Goal: Task Accomplishment & Management: Use online tool/utility

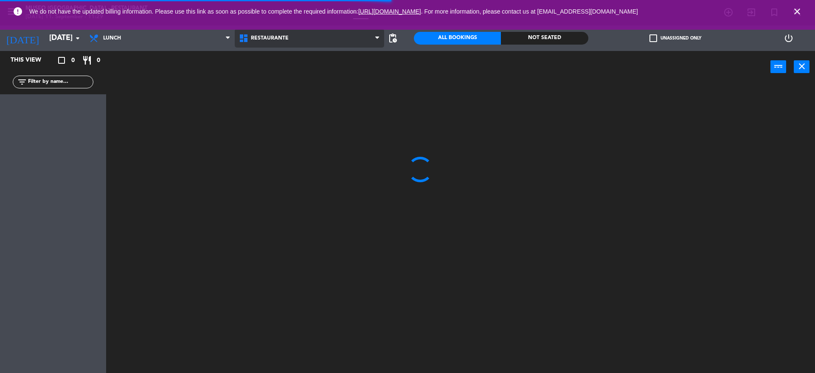
click at [280, 39] on span "Restaurante" at bounding box center [270, 38] width 38 height 6
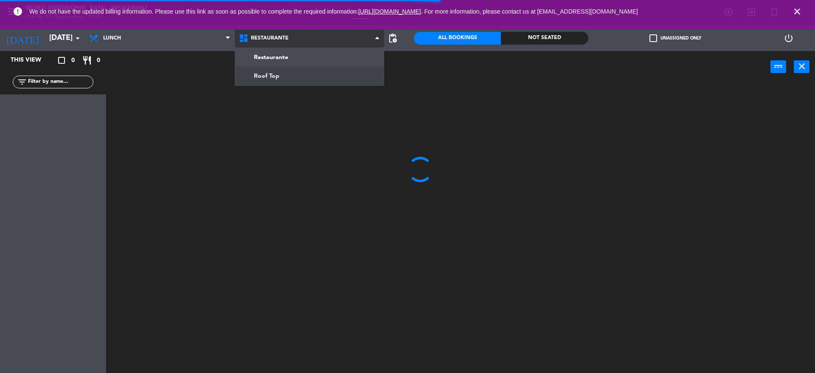
click at [306, 77] on ng-component "menu [GEOGRAPHIC_DATA] - Restaurant [DATE] 11. September - 11:29 My bookings Fl…" at bounding box center [407, 187] width 815 height 375
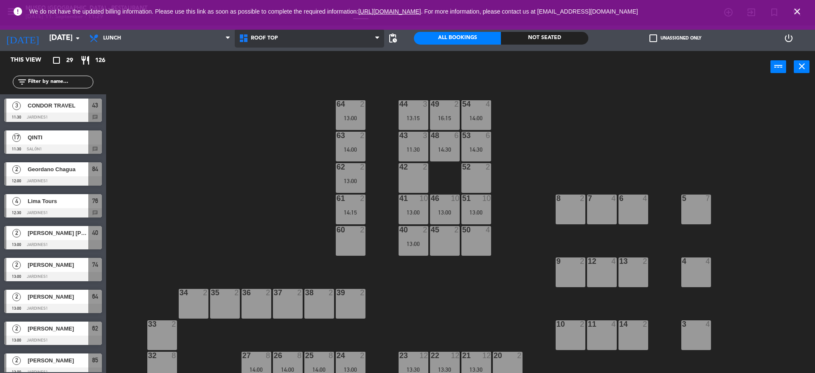
click at [260, 33] on span "Roof Top" at bounding box center [310, 38] width 150 height 19
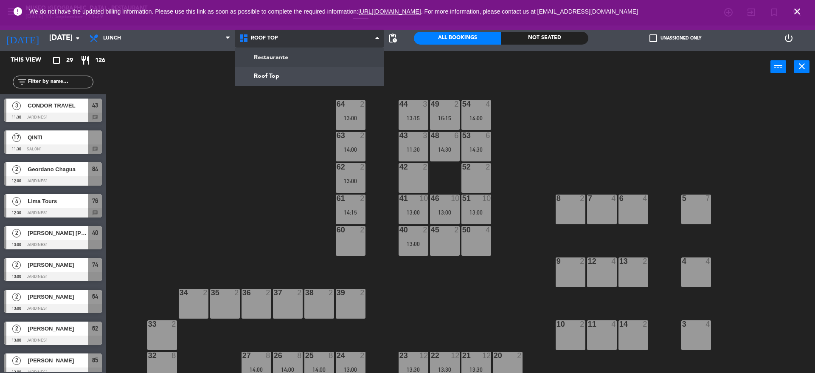
click at [287, 48] on div "Restaurante Roof Top Roof Top Restaurante Roof Top" at bounding box center [310, 37] width 150 height 25
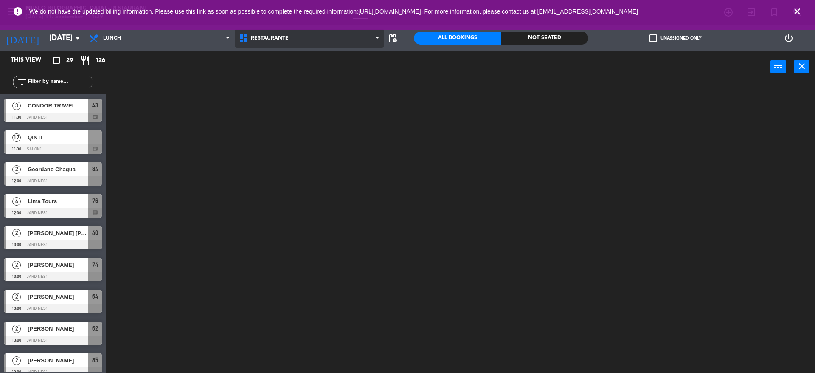
click at [276, 42] on span "Restaurante" at bounding box center [310, 38] width 150 height 19
click at [292, 78] on ng-component "menu [GEOGRAPHIC_DATA] - Restaurant [DATE] 11. September - 11:29 My bookings Fl…" at bounding box center [407, 187] width 815 height 375
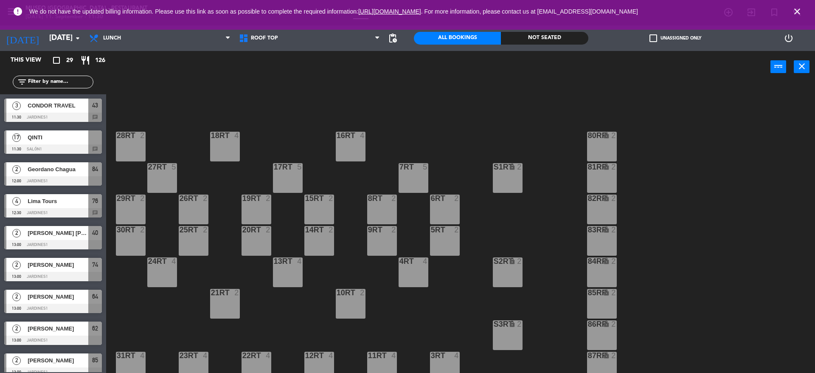
scroll to position [352, 0]
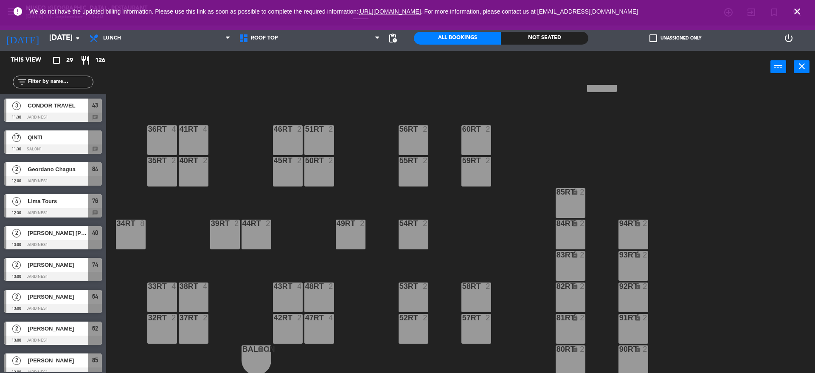
click at [51, 79] on input "text" at bounding box center [60, 81] width 66 height 9
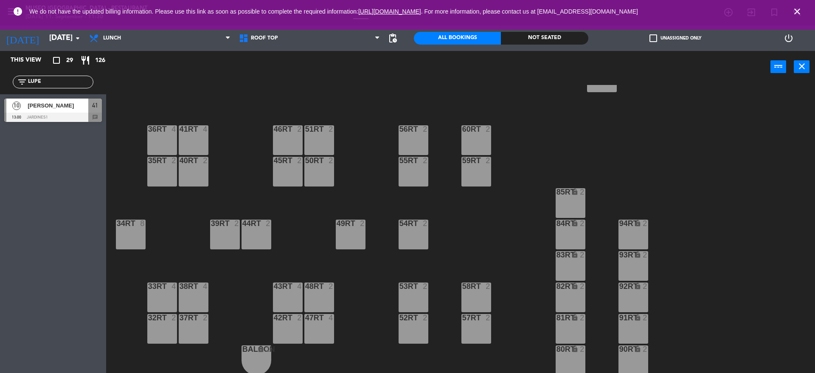
type input "LUPE"
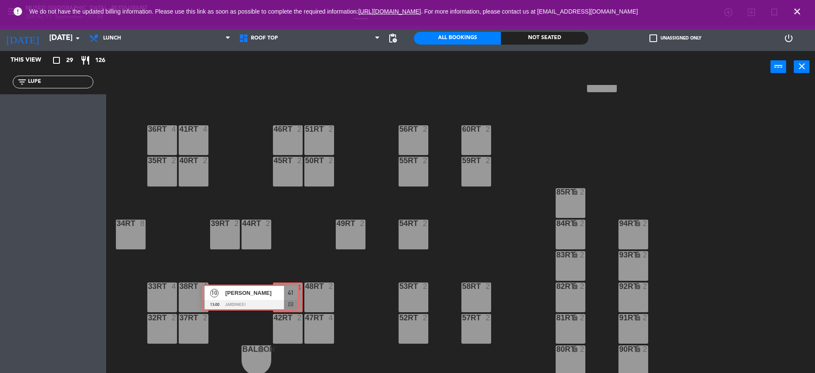
drag, startPoint x: 83, startPoint y: 107, endPoint x: 282, endPoint y: 293, distance: 272.0
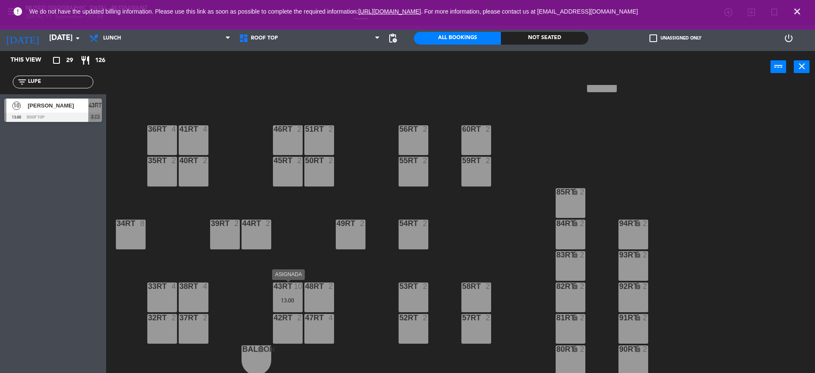
click at [294, 306] on div "43RT 10 13:00" at bounding box center [288, 297] width 30 height 30
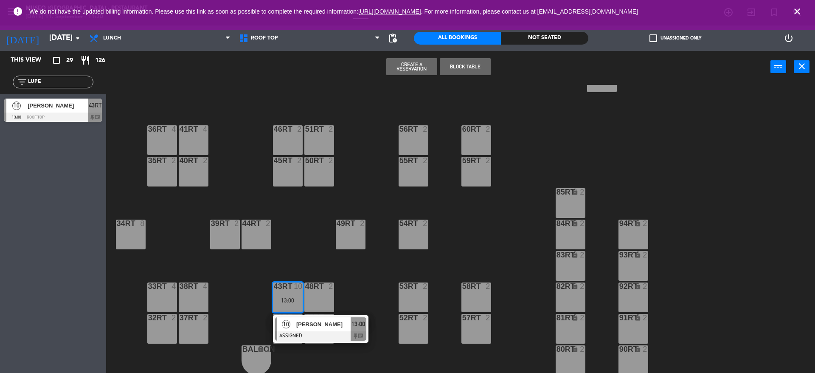
click at [316, 325] on span "[PERSON_NAME]" at bounding box center [323, 324] width 54 height 9
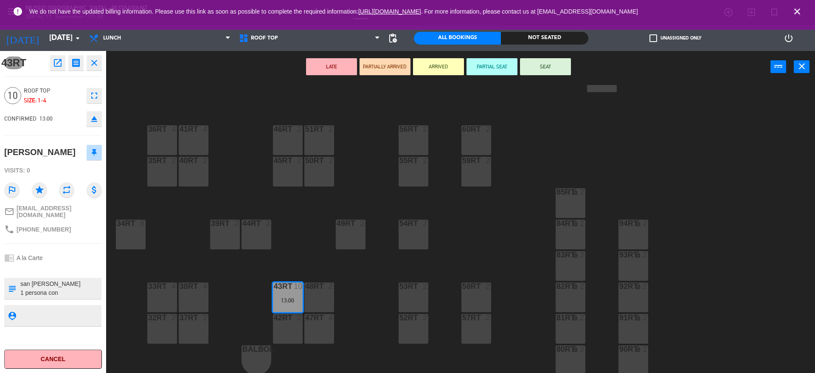
click at [91, 109] on div "CONFIRMED 13:00 eject" at bounding box center [53, 118] width 98 height 21
click at [93, 118] on icon "eject" at bounding box center [94, 119] width 10 height 10
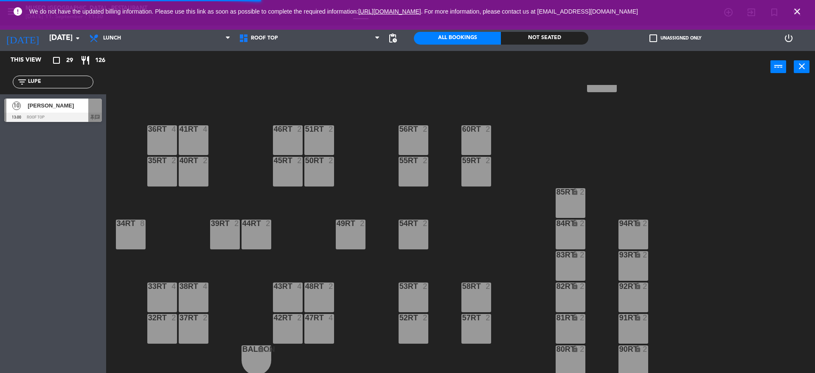
click at [61, 104] on span "[PERSON_NAME]" at bounding box center [58, 105] width 61 height 9
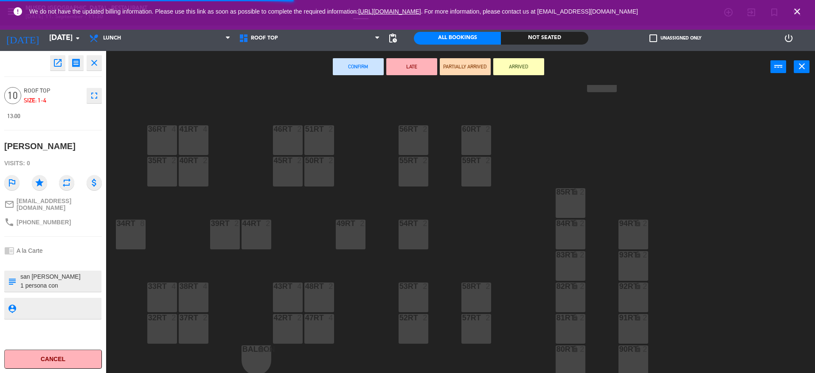
click at [416, 143] on div "56RT 2" at bounding box center [413, 140] width 30 height 30
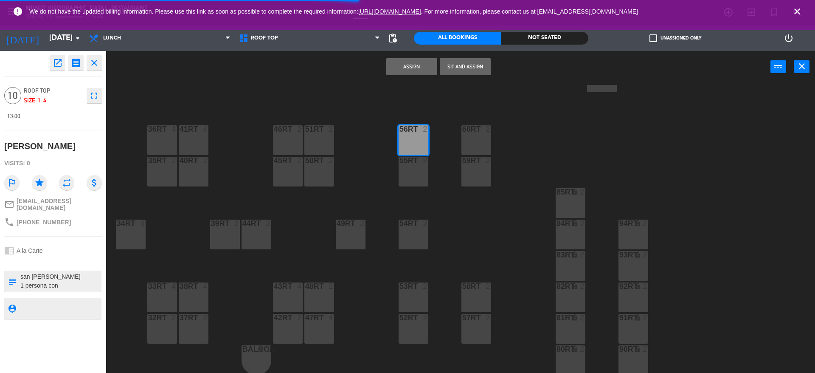
click at [412, 171] on div "55RT 2" at bounding box center [413, 172] width 30 height 30
click at [397, 70] on button "Assign" at bounding box center [411, 66] width 51 height 17
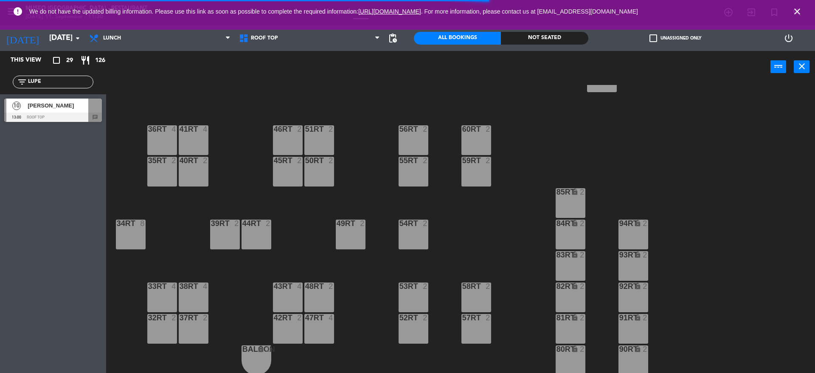
click at [62, 105] on span "[PERSON_NAME]" at bounding box center [58, 105] width 61 height 9
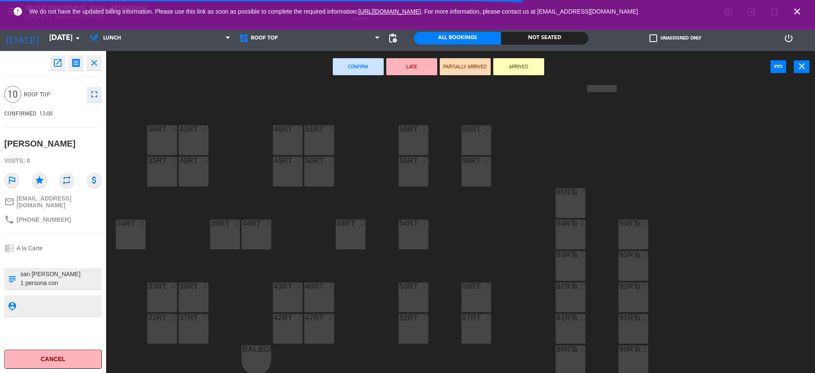
click at [408, 141] on div "56RT 2" at bounding box center [413, 140] width 30 height 30
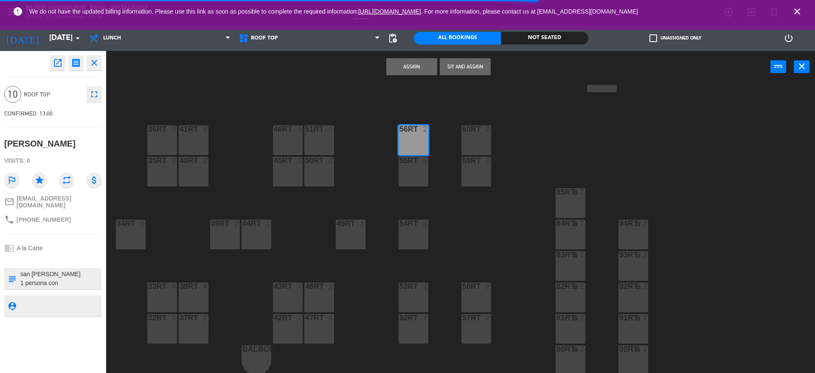
click at [417, 194] on div "18RT 4 16RT 4 28RT 2 80RR lock 2 27RT 5 7RT 5 S1RT lock 2 17RT 5 81RR lock 2 29…" at bounding box center [464, 230] width 701 height 290
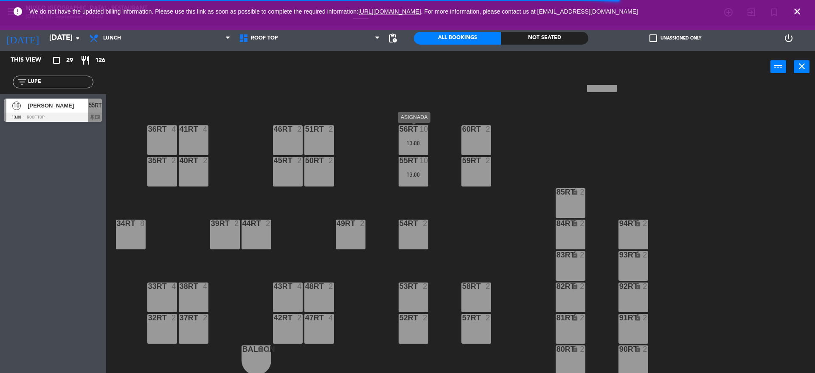
click at [417, 143] on div "13:00" at bounding box center [413, 143] width 30 height 6
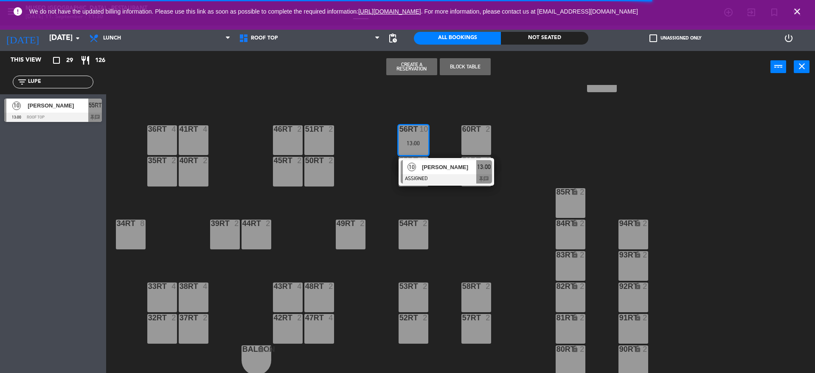
click at [436, 174] on div at bounding box center [446, 178] width 91 height 9
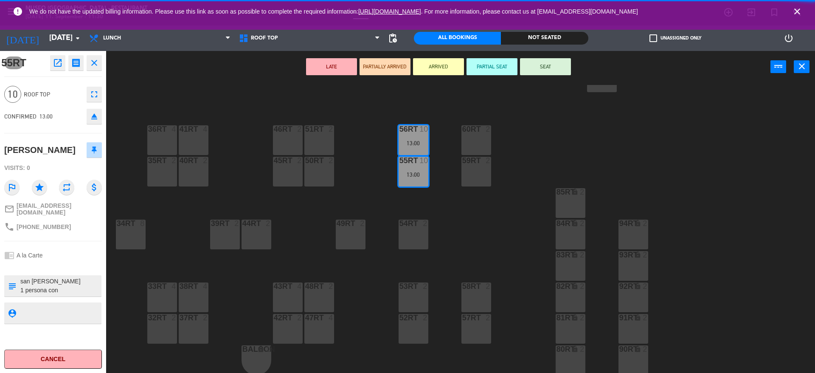
click at [336, 66] on button "LATE" at bounding box center [331, 66] width 51 height 17
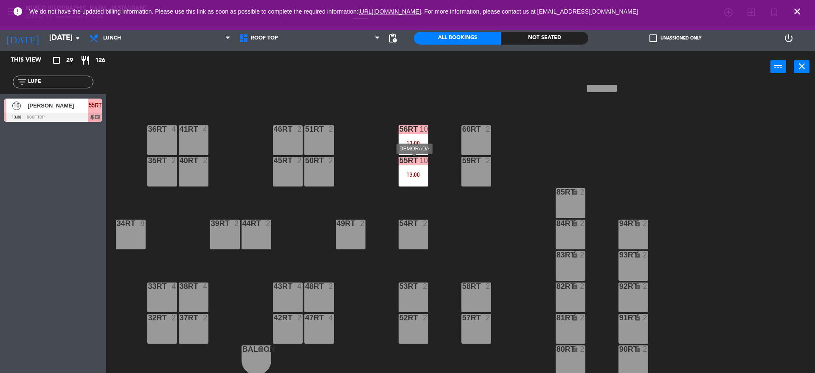
click at [410, 163] on div at bounding box center [413, 161] width 14 height 8
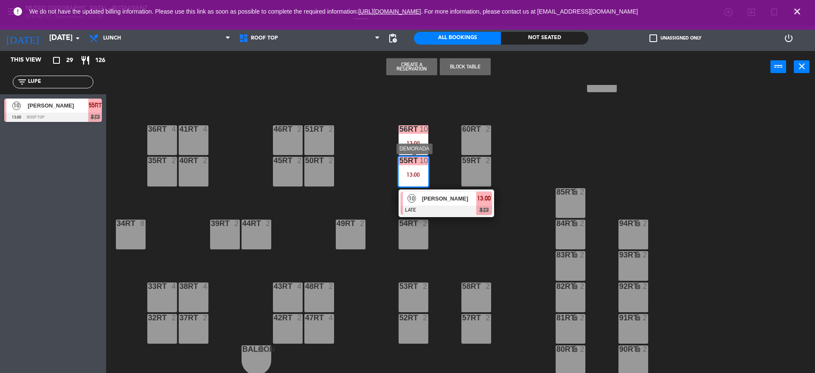
click at [449, 209] on div at bounding box center [446, 209] width 91 height 9
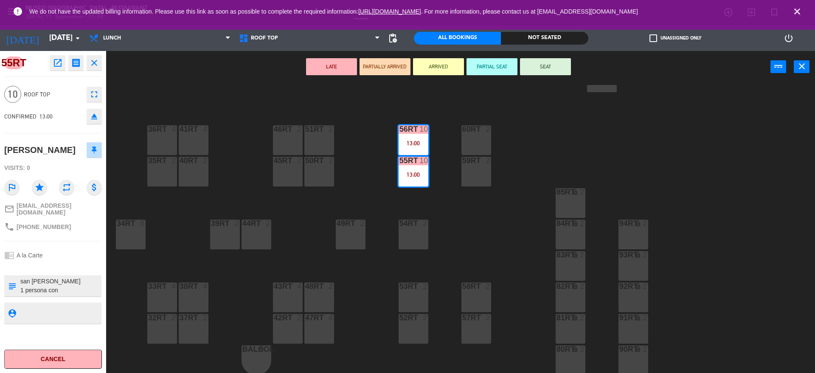
click at [283, 300] on div "43RT 4" at bounding box center [288, 297] width 30 height 30
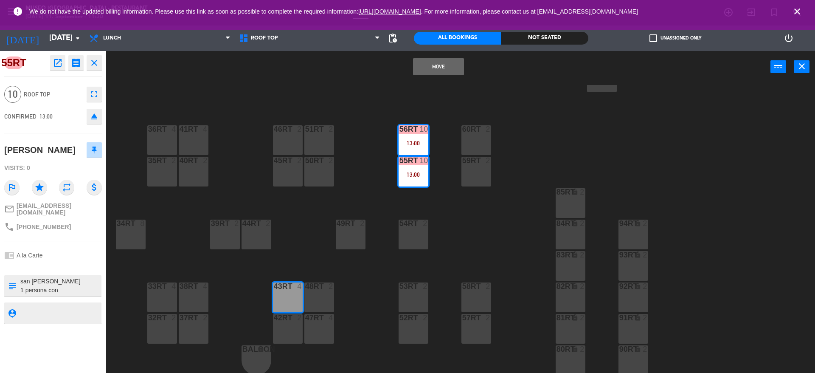
click at [292, 326] on div "42RT 2" at bounding box center [288, 329] width 30 height 30
click at [418, 70] on button "Move and Merge" at bounding box center [438, 66] width 51 height 17
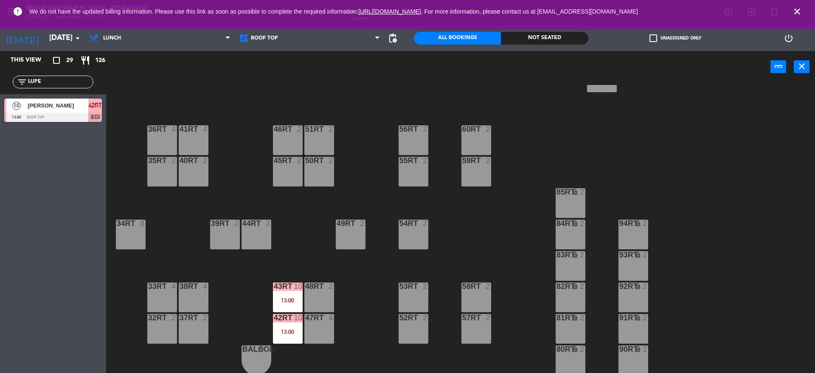
drag, startPoint x: 67, startPoint y: 81, endPoint x: 0, endPoint y: 85, distance: 67.6
click at [0, 85] on div "filter_list LUPE" at bounding box center [53, 82] width 106 height 25
type input "QINT"
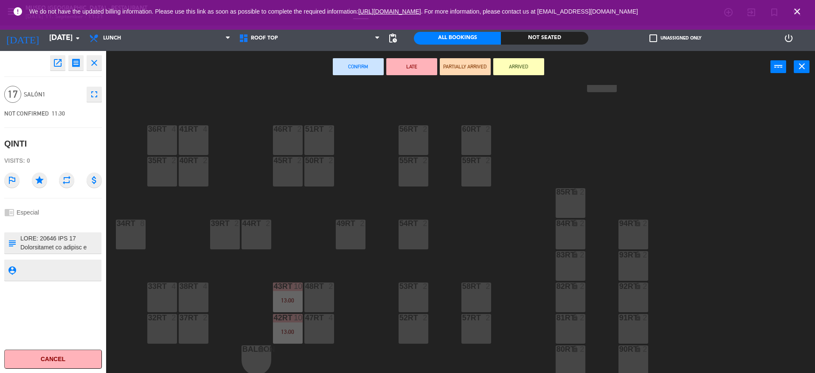
click at [475, 143] on div "60RT 2" at bounding box center [476, 140] width 30 height 30
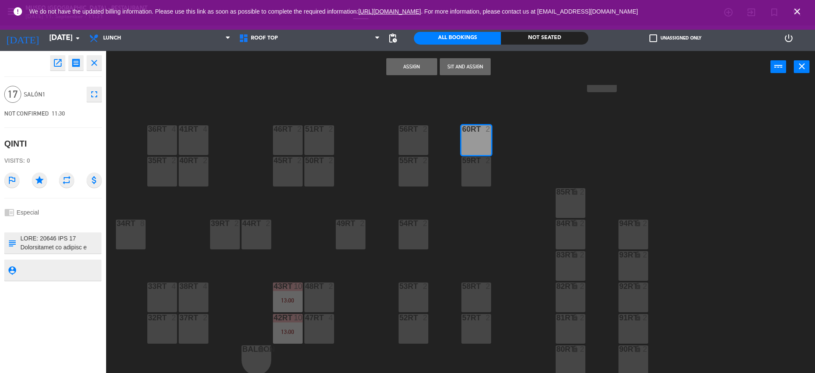
click at [474, 161] on div at bounding box center [476, 161] width 14 height 8
click at [407, 167] on div "55RT 2" at bounding box center [413, 172] width 30 height 30
click at [405, 143] on div "56RT 2" at bounding box center [413, 140] width 30 height 30
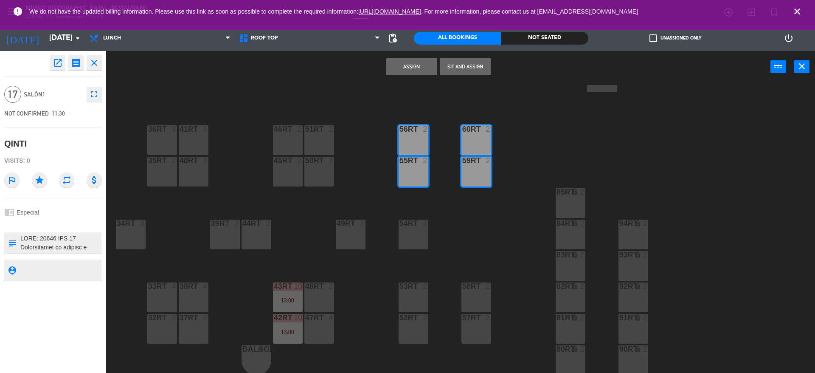
click at [398, 66] on button "Assign" at bounding box center [411, 66] width 51 height 17
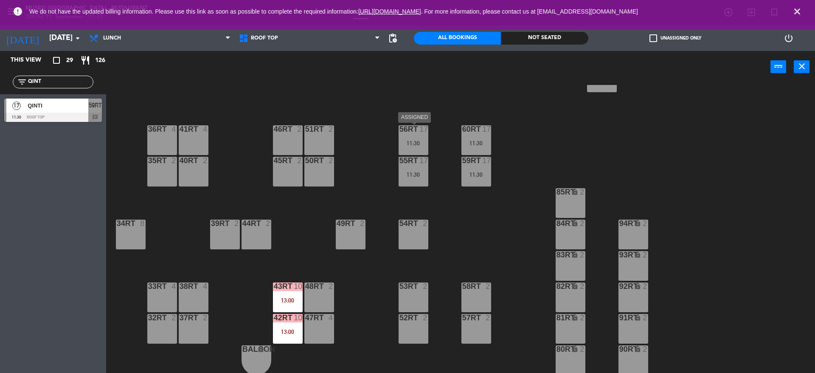
click at [421, 136] on div "56RT 17 11:30" at bounding box center [413, 140] width 30 height 30
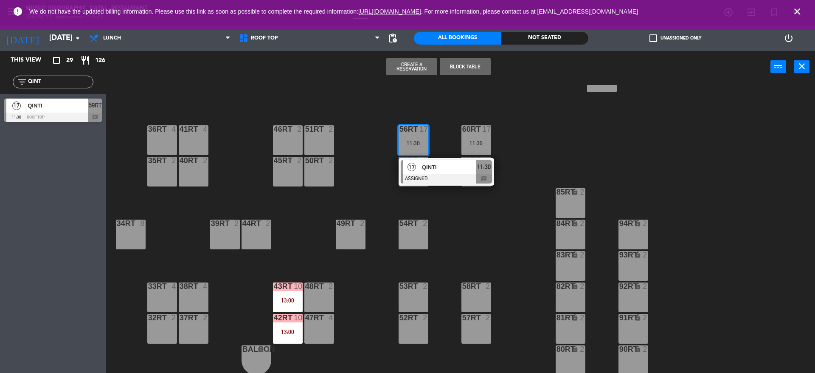
click at [438, 167] on span "QINTI" at bounding box center [449, 167] width 54 height 9
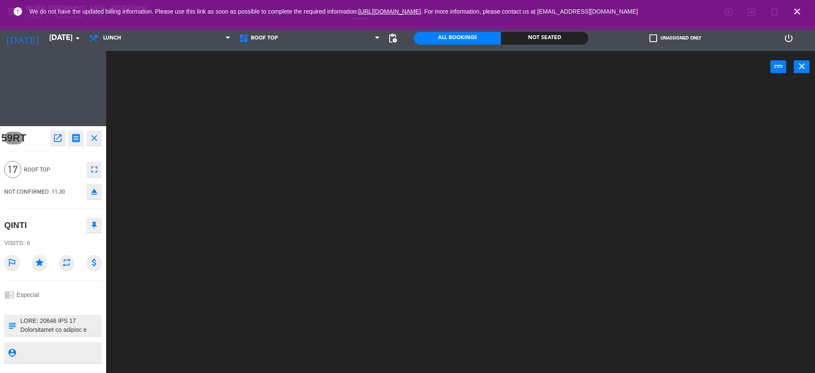
scroll to position [0, 0]
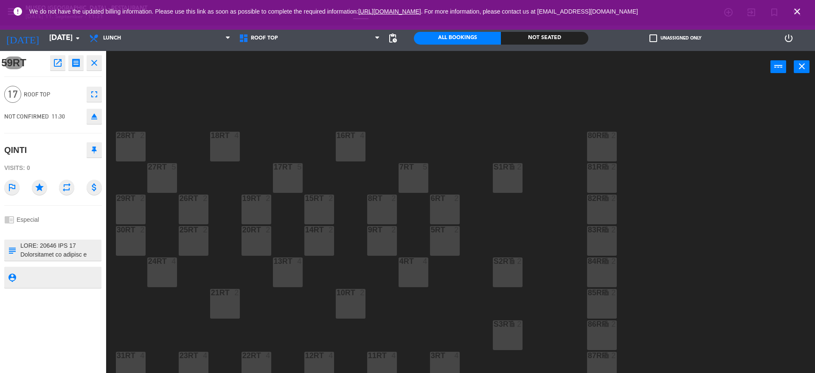
click at [59, 59] on icon "open_in_new" at bounding box center [58, 63] width 10 height 10
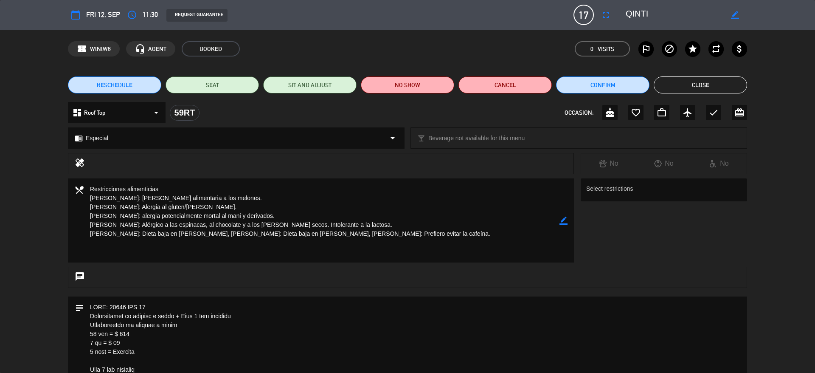
click at [712, 76] on div "RESCHEDULE SEAT SIT AND ADJUST NO SHOW Cancel Confirm Close" at bounding box center [407, 85] width 815 height 34
click at [701, 80] on button "Close" at bounding box center [699, 84] width 93 height 17
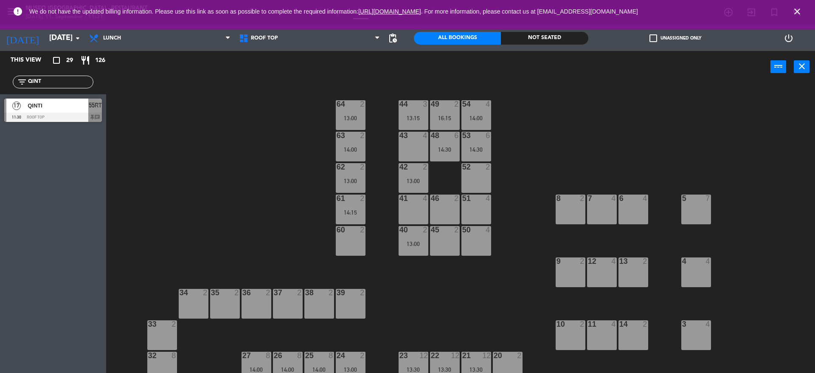
click at [65, 112] on div at bounding box center [53, 116] width 98 height 9
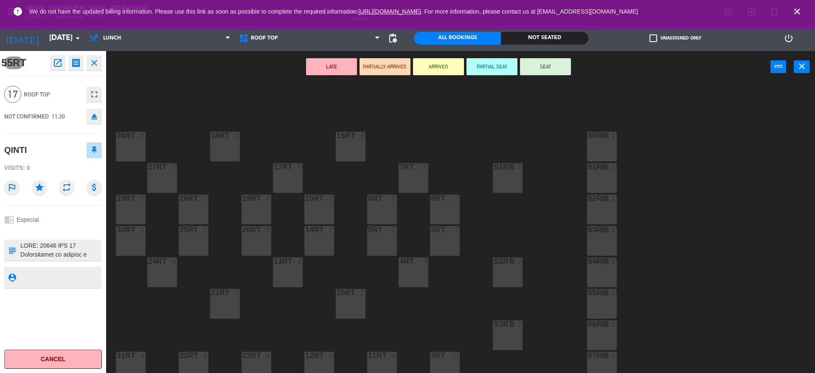
scroll to position [352, 0]
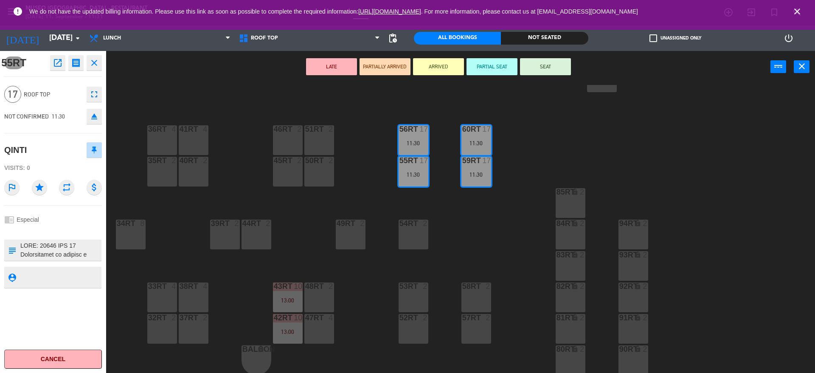
click at [492, 212] on div "18RT 4 16RT 4 28RT 2 80RR lock 2 27RT 5 7RT 5 S1RT lock 2 17RT 5 81RR lock 2 29…" at bounding box center [464, 230] width 701 height 290
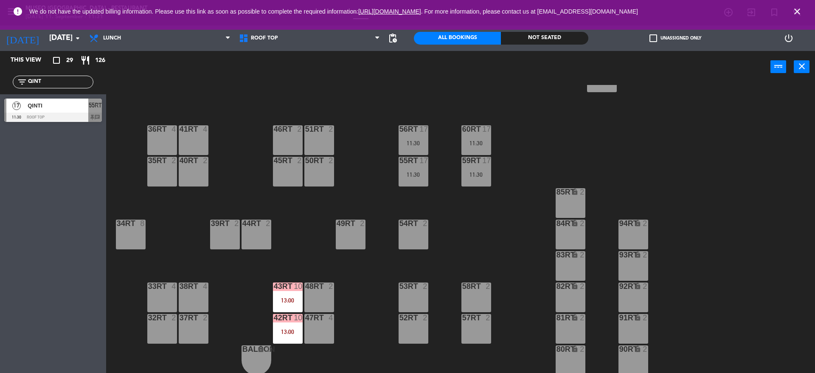
click at [477, 175] on div "11:30" at bounding box center [476, 174] width 30 height 6
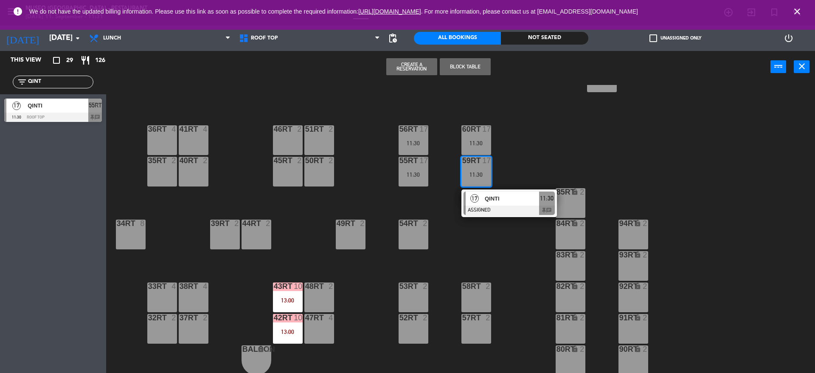
click at [496, 199] on span "QINTI" at bounding box center [512, 198] width 54 height 9
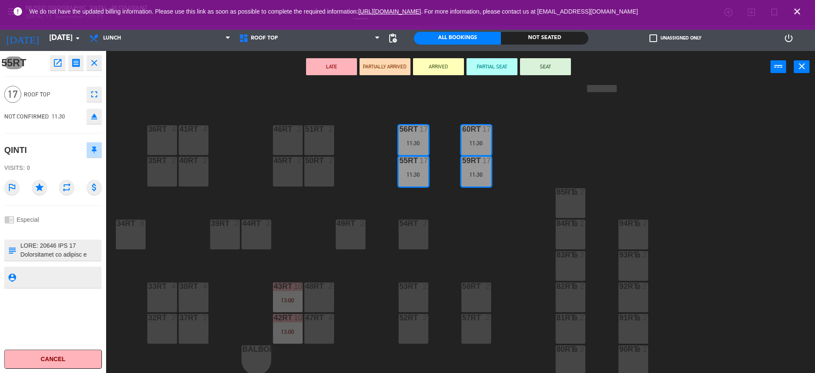
click at [331, 66] on button "LATE" at bounding box center [331, 66] width 51 height 17
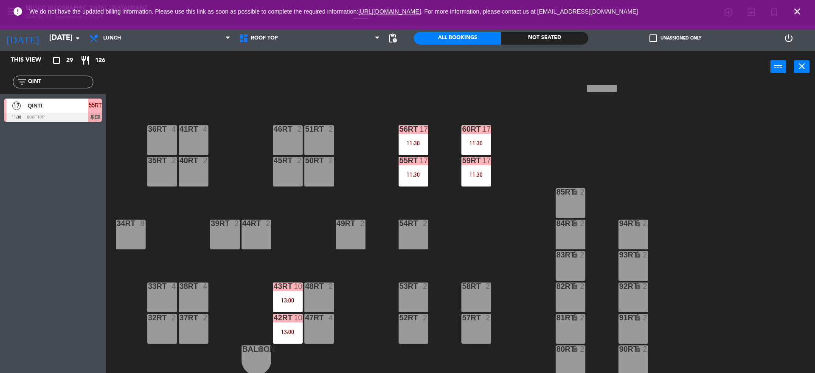
scroll to position [0, 0]
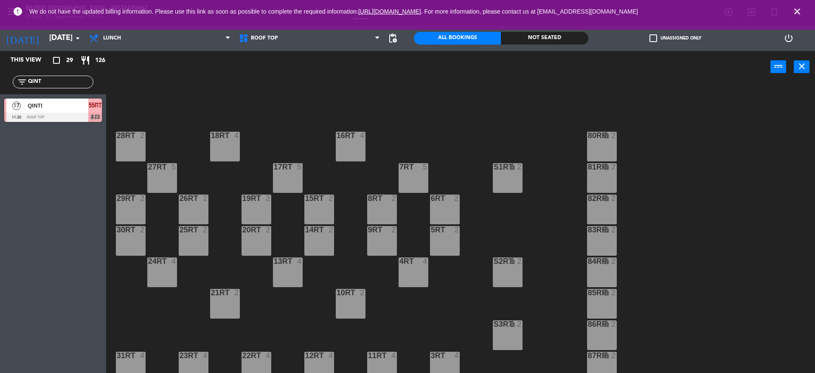
drag, startPoint x: 79, startPoint y: 79, endPoint x: 0, endPoint y: 93, distance: 79.8
click at [0, 93] on div "filter_list QINT" at bounding box center [53, 82] width 106 height 25
type input "Z"
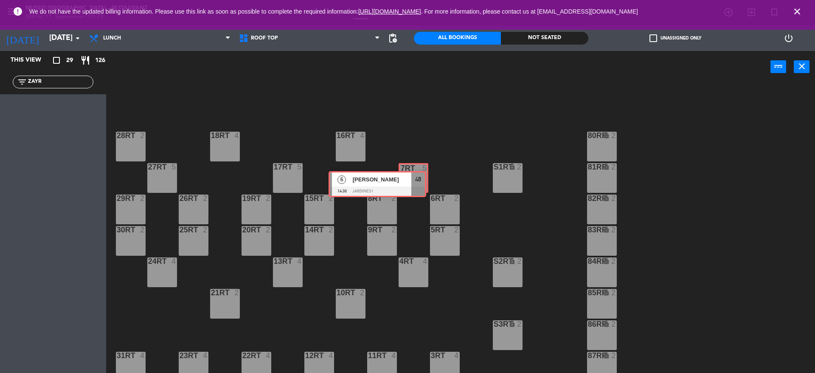
drag, startPoint x: 94, startPoint y: 101, endPoint x: 419, endPoint y: 170, distance: 331.8
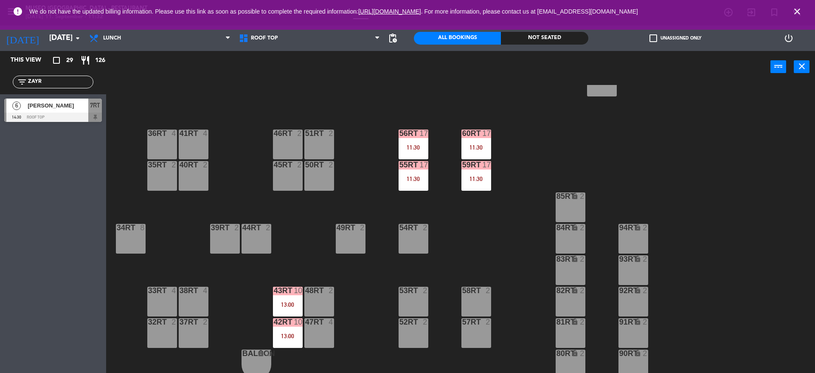
scroll to position [352, 0]
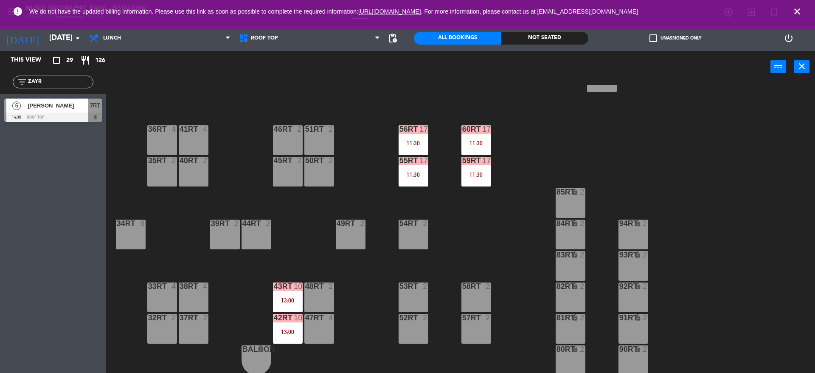
drag, startPoint x: 51, startPoint y: 81, endPoint x: 0, endPoint y: 67, distance: 53.0
click at [0, 67] on div "This view crop_square 29 restaurant 126 filter_list ZAYR 6 [PERSON_NAME] 14:30 …" at bounding box center [53, 88] width 106 height 75
type input "SAMA"
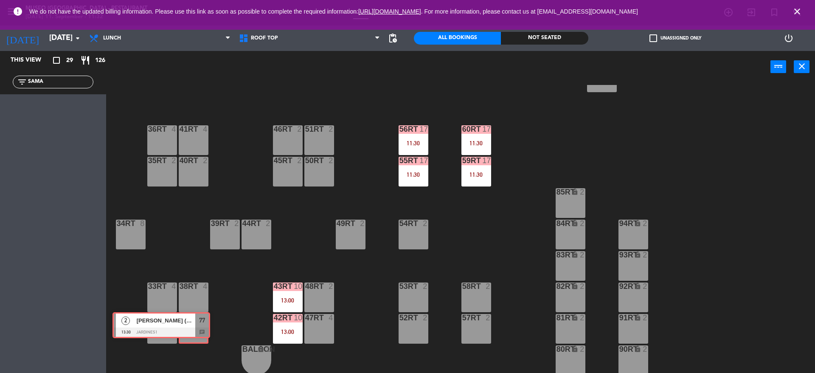
drag, startPoint x: 98, startPoint y: 114, endPoint x: 207, endPoint y: 328, distance: 239.5
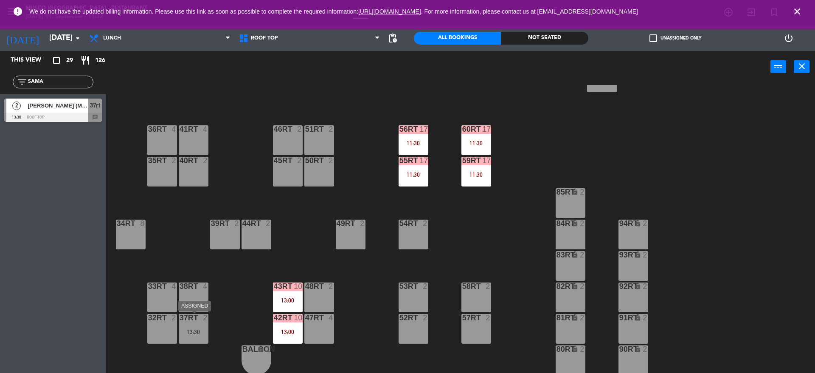
click at [190, 340] on div "37rt 2 13:30" at bounding box center [194, 329] width 30 height 30
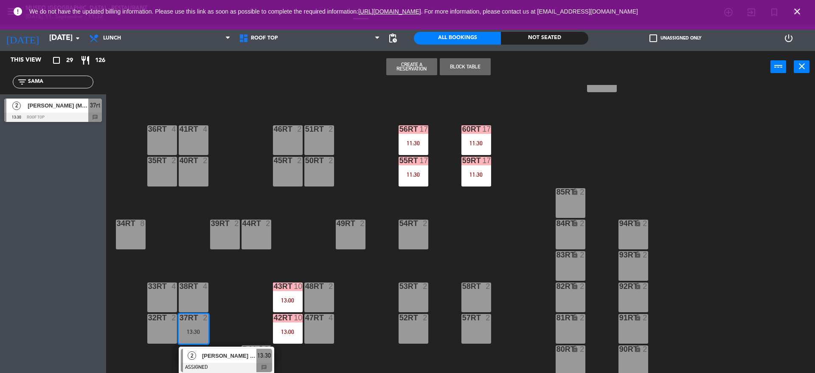
click at [220, 356] on span "[PERSON_NAME] (Museo)" at bounding box center [229, 355] width 54 height 9
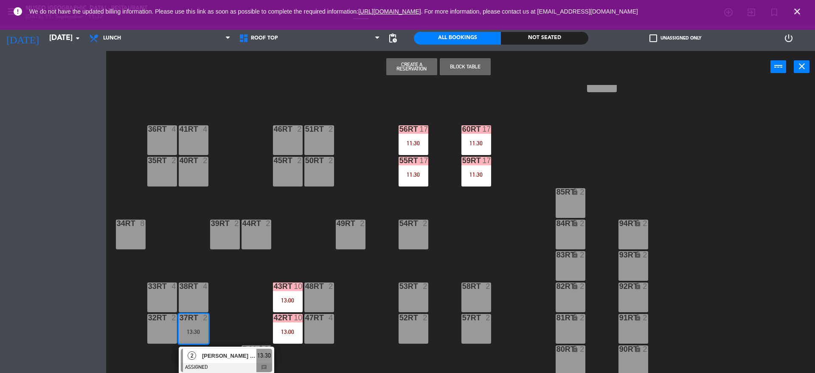
scroll to position [0, 0]
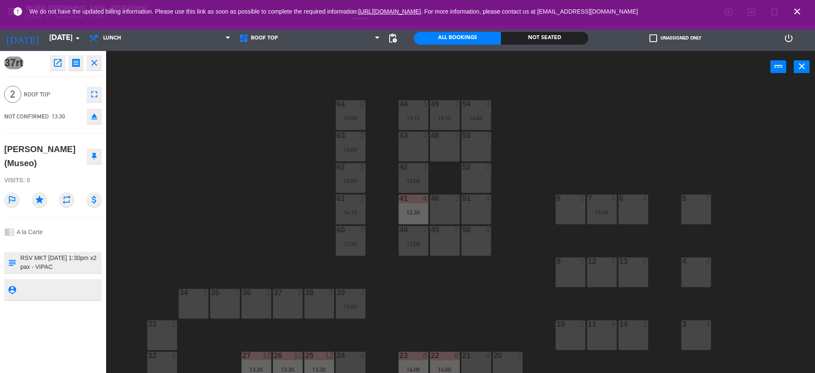
click at [415, 303] on div "44 3 13:15 49 2 16:15 54 4 14:00 64 2 13:00 48 2 53 4 63 2 14:00 43 4 62 2 13:0…" at bounding box center [464, 230] width 701 height 290
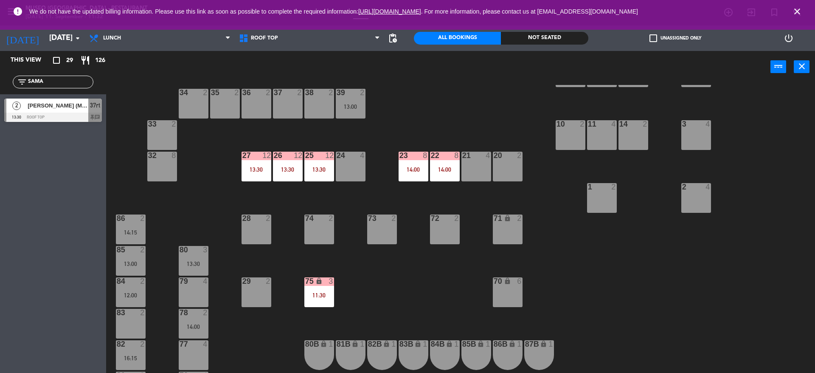
scroll to position [209, 0]
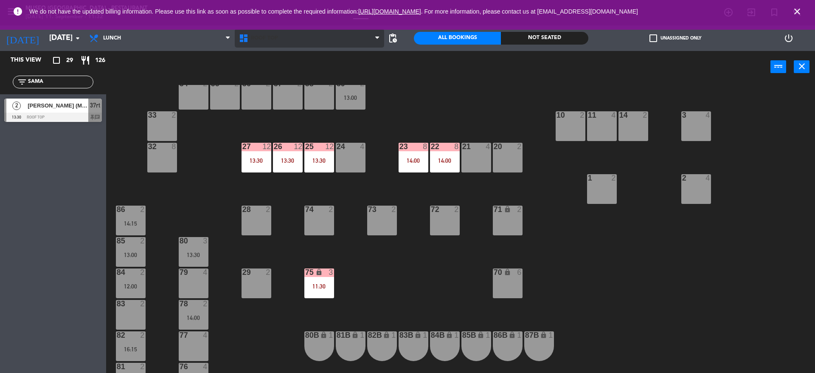
click at [271, 44] on span "Roof Top" at bounding box center [310, 38] width 150 height 19
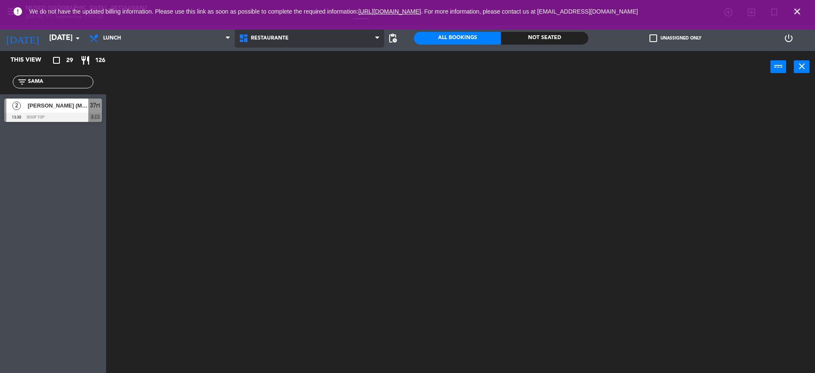
click at [272, 49] on div "Restaurante Roof Top Restaurante Restaurante Roof Top" at bounding box center [310, 37] width 150 height 25
click at [266, 42] on span "Restaurante" at bounding box center [310, 38] width 150 height 19
click at [287, 65] on ng-component "menu [GEOGRAPHIC_DATA] - Restaurant [DATE] 11. September - 11:32 My bookings Fl…" at bounding box center [407, 187] width 815 height 375
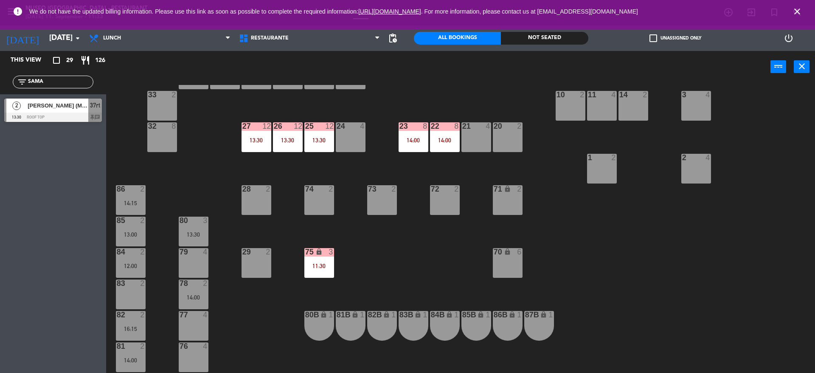
scroll to position [320, 0]
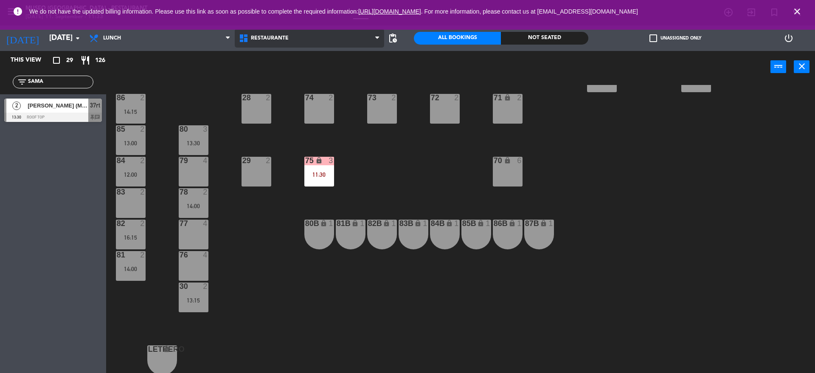
click at [280, 42] on span "Restaurante" at bounding box center [310, 38] width 150 height 19
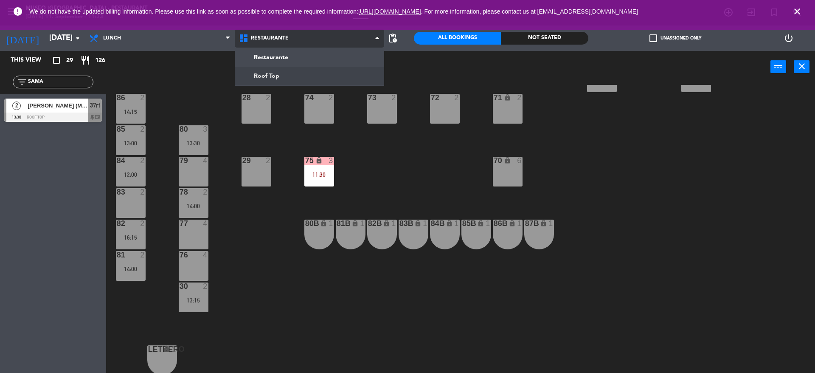
click at [295, 72] on ng-component "menu [GEOGRAPHIC_DATA] - Restaurant [DATE] 11. September - 11:33 My bookings Fl…" at bounding box center [407, 187] width 815 height 375
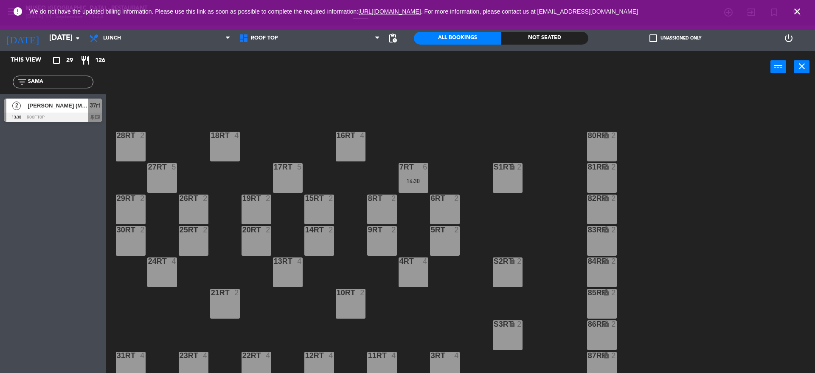
scroll to position [352, 0]
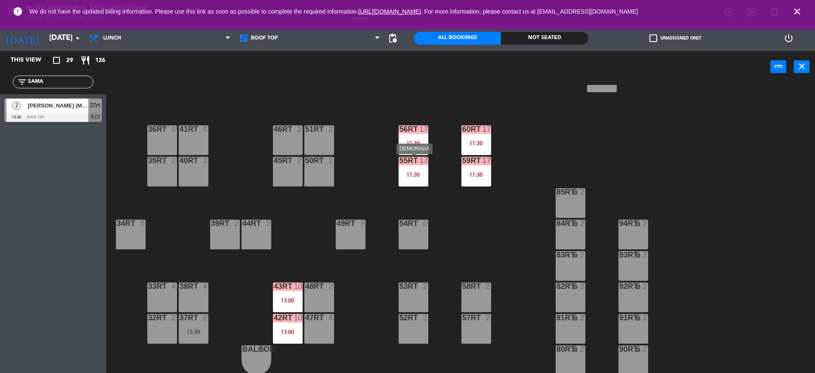
click at [421, 175] on div "11:30" at bounding box center [413, 174] width 30 height 6
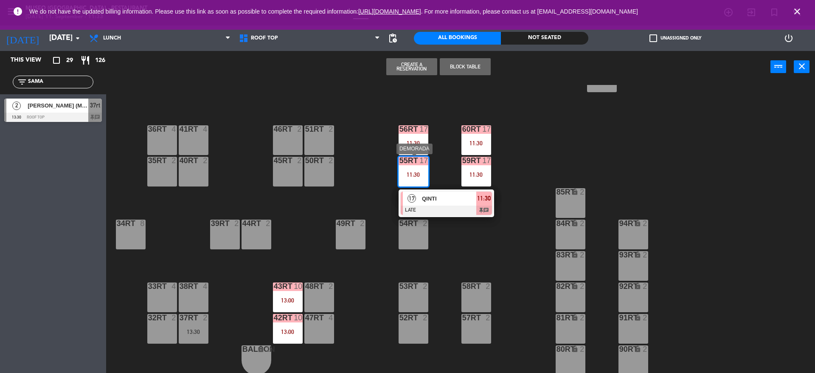
click at [443, 192] on div "QINTI" at bounding box center [448, 198] width 55 height 14
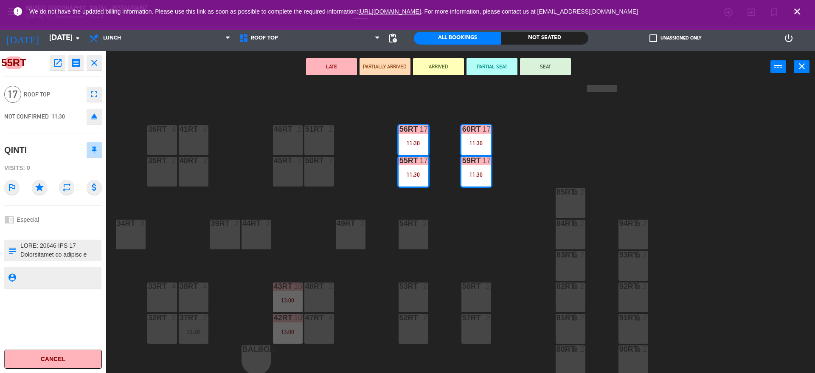
click at [348, 192] on div "18RT 4 16RT 4 28RT 2 80RR lock 2 27RT 5 7RT 6 14:30 S1RT lock 2 17RT 5 81RR loc…" at bounding box center [464, 230] width 701 height 290
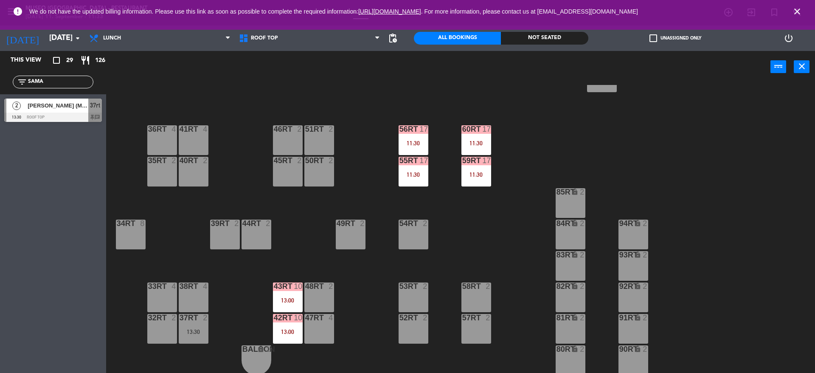
click at [286, 306] on div "43RT 10 13:00" at bounding box center [288, 297] width 30 height 30
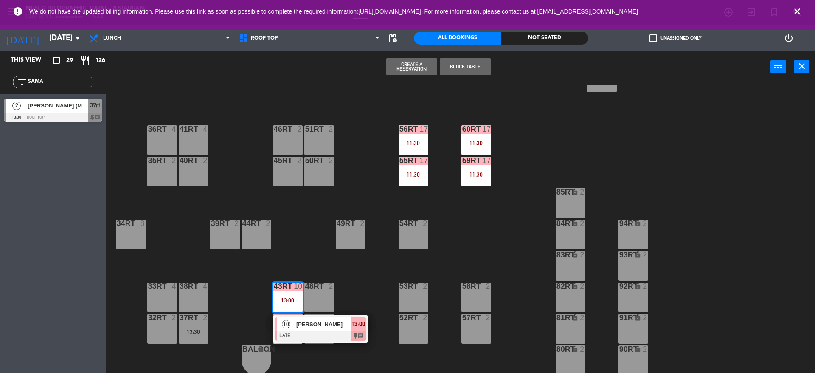
click at [332, 331] on div at bounding box center [320, 335] width 91 height 9
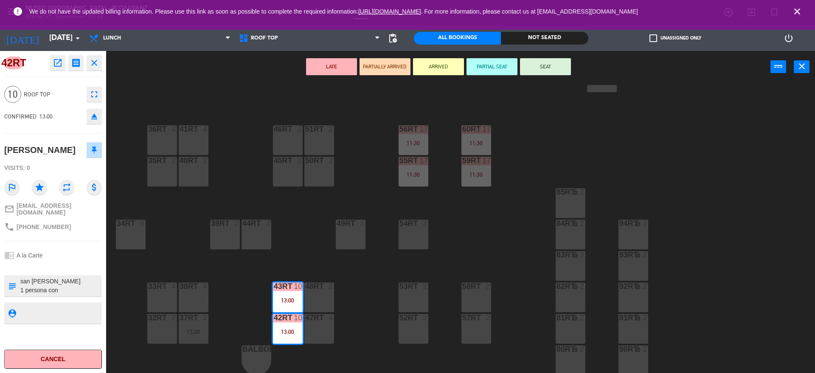
click at [311, 219] on div "18RT 4 16RT 4 28RT 2 80RR lock 2 27RT 5 7RT 6 14:30 S1RT lock 2 17RT 5 81RR loc…" at bounding box center [464, 230] width 701 height 290
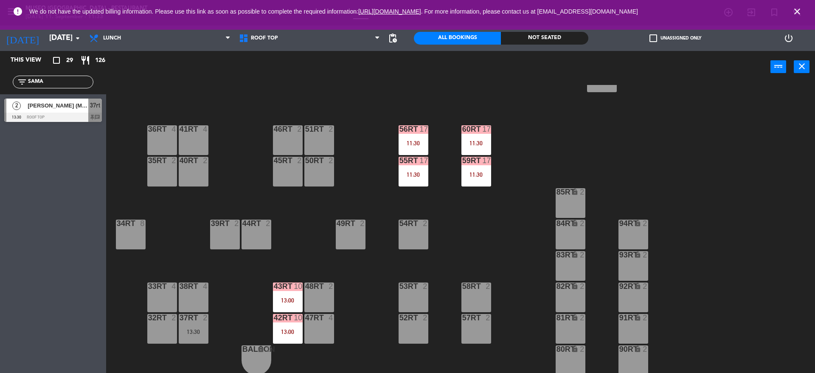
drag, startPoint x: 47, startPoint y: 79, endPoint x: 0, endPoint y: 64, distance: 49.5
click at [0, 64] on div "This view crop_square 29 restaurant 126 filter_list SAMA 2 [PERSON_NAME] (Museo…" at bounding box center [53, 88] width 106 height 75
type input "SET"
click at [185, 324] on div "37rt 2 13:30" at bounding box center [194, 329] width 30 height 30
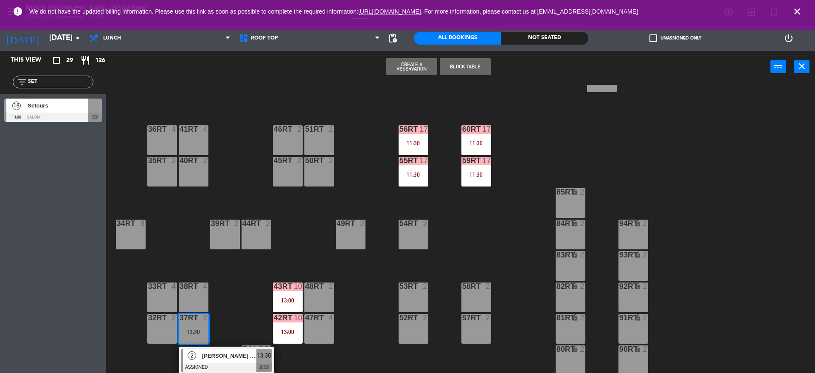
click at [283, 172] on div "45RT 2" at bounding box center [288, 172] width 30 height 30
click at [382, 73] on button "Move" at bounding box center [384, 66] width 51 height 17
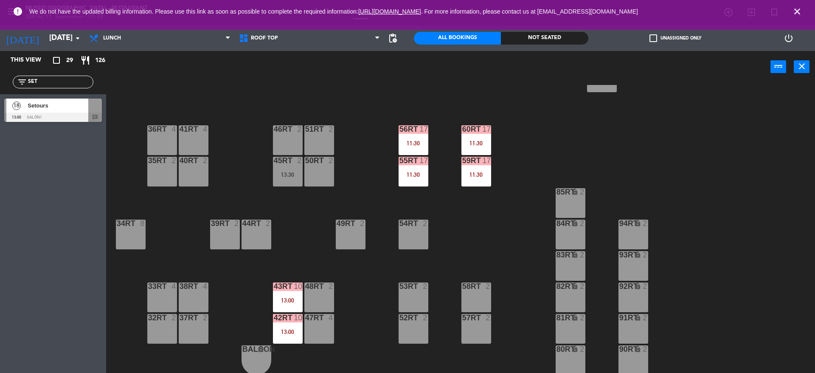
click at [89, 112] on div at bounding box center [95, 105] width 14 height 14
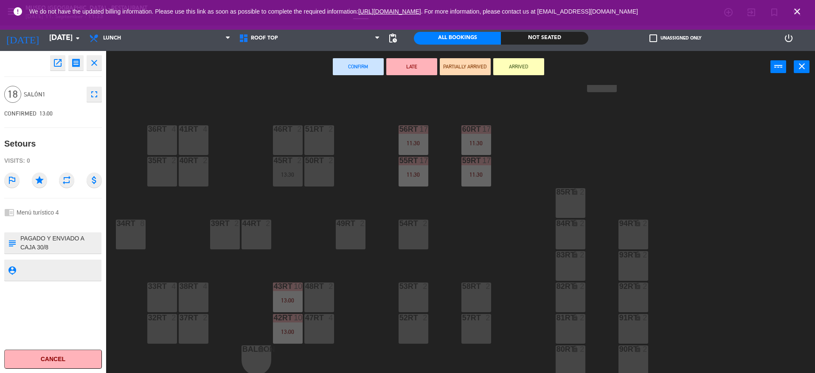
click at [163, 298] on div "33rt 4" at bounding box center [162, 297] width 30 height 30
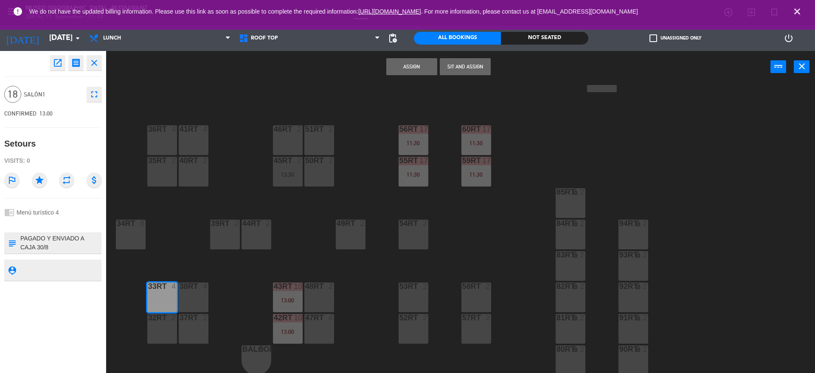
click at [160, 328] on div "32rt 2" at bounding box center [162, 329] width 30 height 30
click at [193, 325] on div "37rt 2" at bounding box center [194, 329] width 30 height 30
click at [191, 292] on div "38rt 4" at bounding box center [194, 297] width 30 height 30
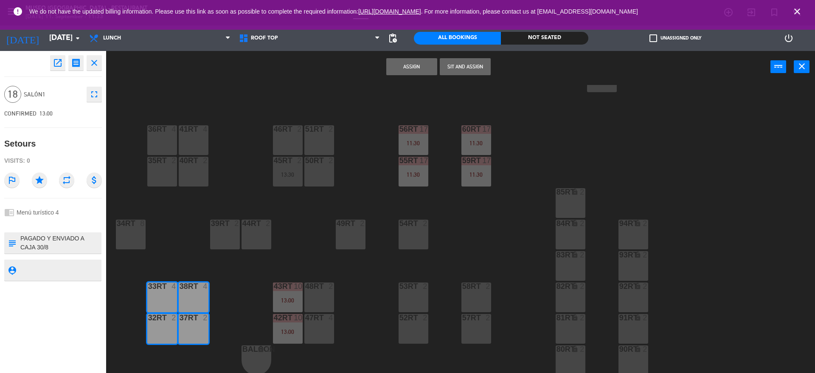
click at [421, 73] on button "Assign" at bounding box center [411, 66] width 51 height 17
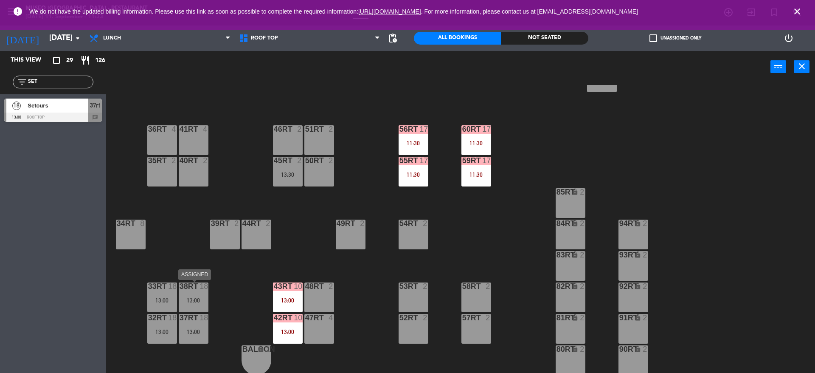
click at [193, 304] on div "38rt 18 13:00" at bounding box center [194, 297] width 30 height 30
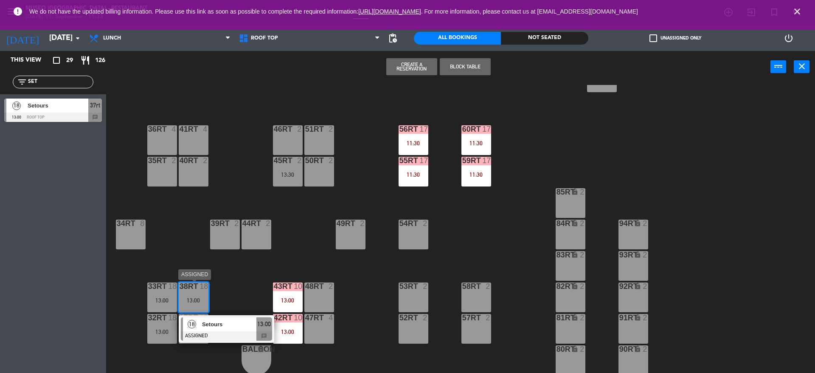
click at [227, 323] on span "Setours" at bounding box center [229, 324] width 54 height 9
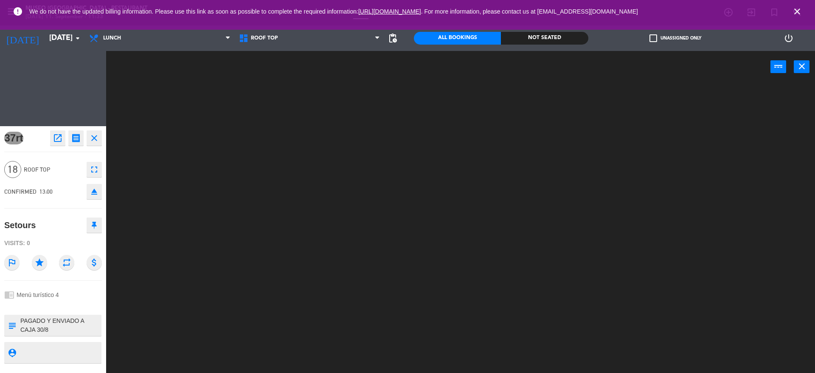
scroll to position [0, 0]
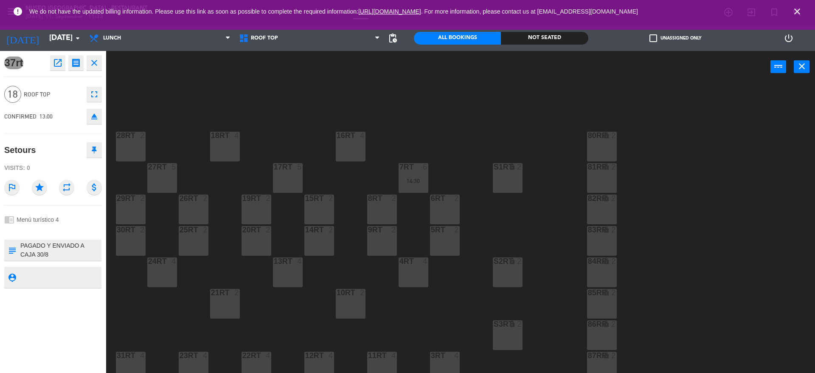
click at [286, 288] on div "18RT 4 16RT 4 28RT 2 80RR lock 2 27RT 5 7RT 6 14:30 S1RT lock 2 17RT 5 81RR loc…" at bounding box center [464, 230] width 701 height 290
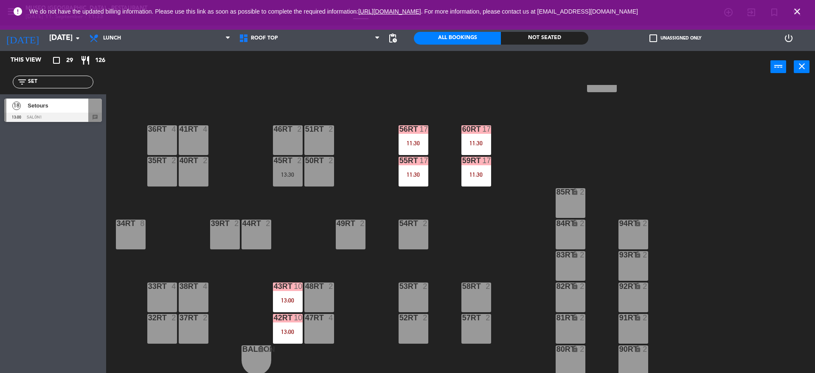
scroll to position [320, 0]
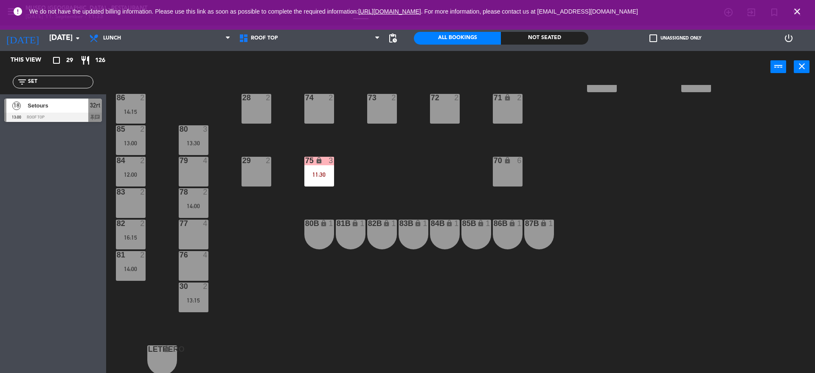
click at [224, 235] on div "44 3 13:15 49 2 16:15 54 4 14:00 64 2 13:00 48 2 53 4 63 2 14:00 43 4 62 2 13:0…" at bounding box center [464, 230] width 701 height 290
click at [70, 113] on div at bounding box center [53, 116] width 98 height 9
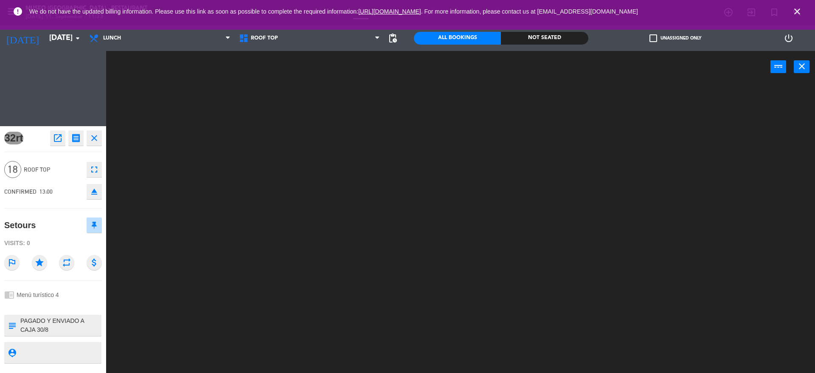
scroll to position [0, 0]
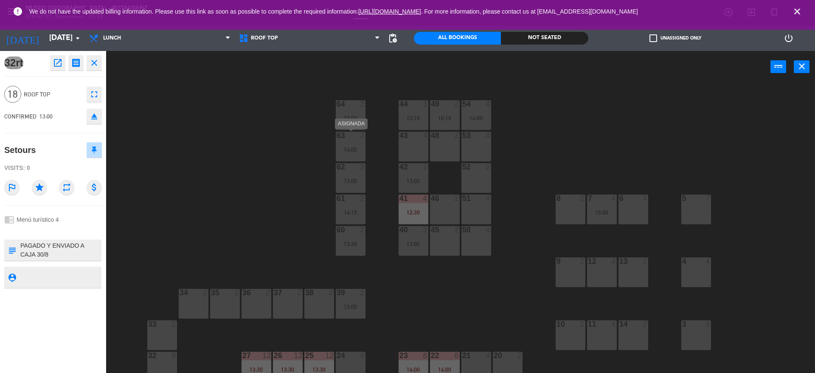
click at [274, 208] on div "44 3 13:15 49 2 16:15 54 4 14:00 64 2 13:00 48 2 53 4 63 2 14:00 43 4 62 2 13:0…" at bounding box center [464, 230] width 701 height 290
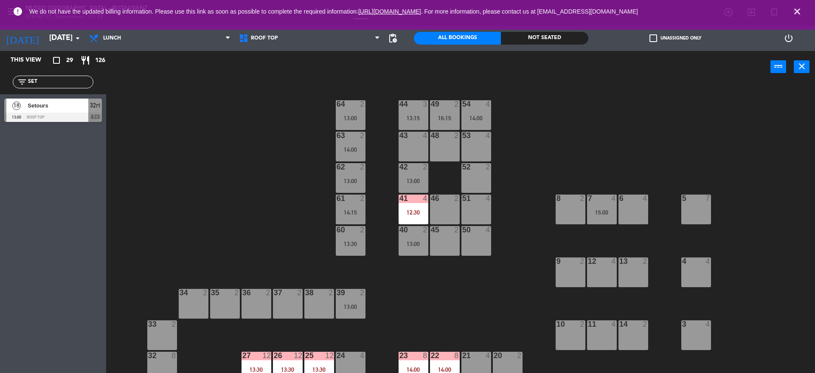
scroll to position [320, 0]
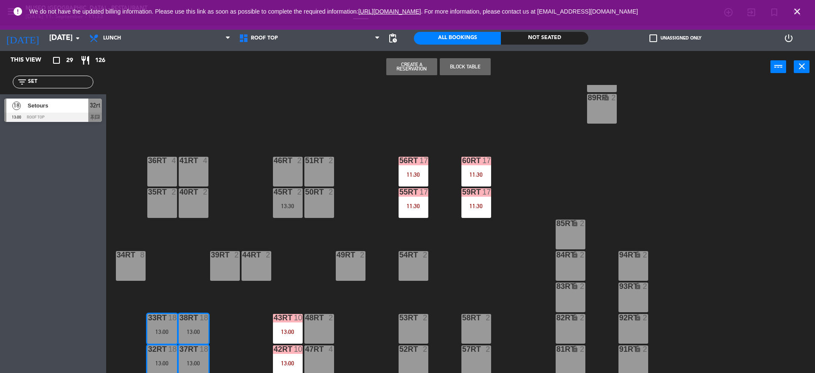
click at [77, 116] on div at bounding box center [53, 116] width 98 height 9
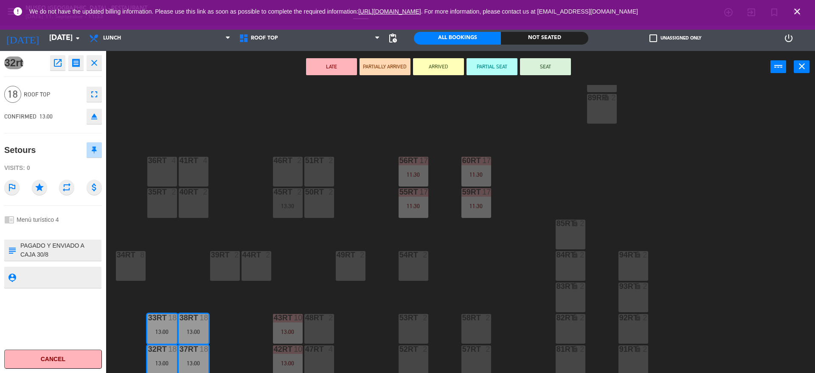
click at [334, 63] on button "LATE" at bounding box center [331, 66] width 51 height 17
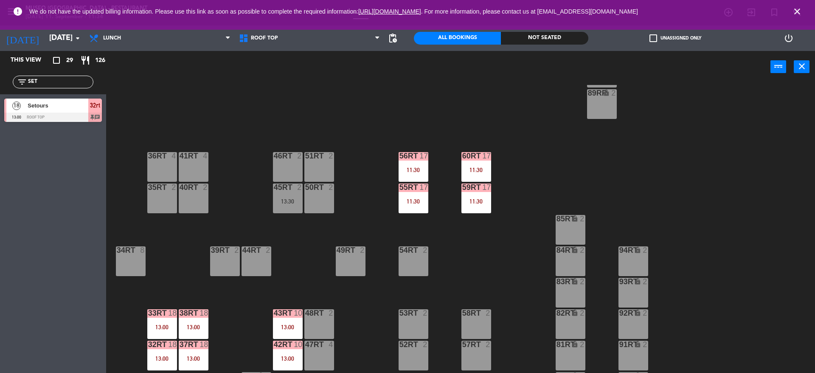
scroll to position [324, 0]
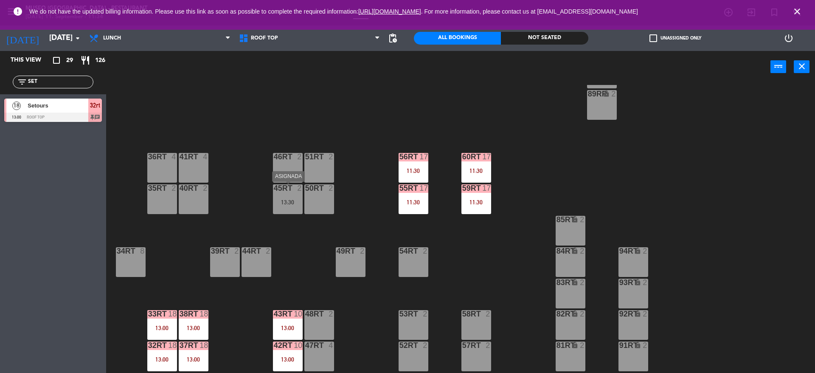
click at [282, 191] on div at bounding box center [287, 188] width 14 height 8
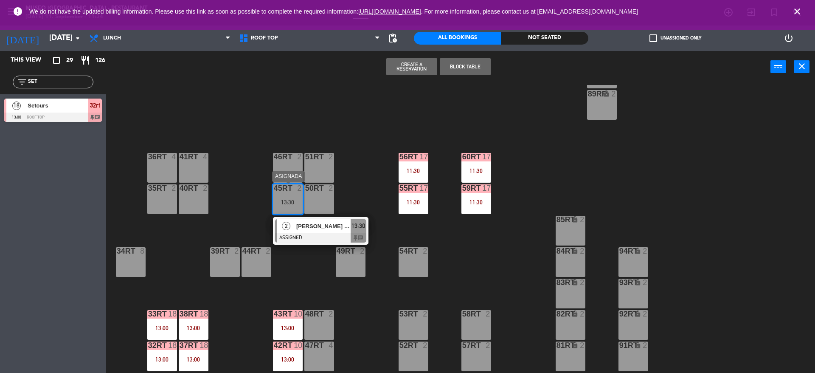
click at [310, 225] on span "[PERSON_NAME] (Museo)" at bounding box center [323, 226] width 54 height 9
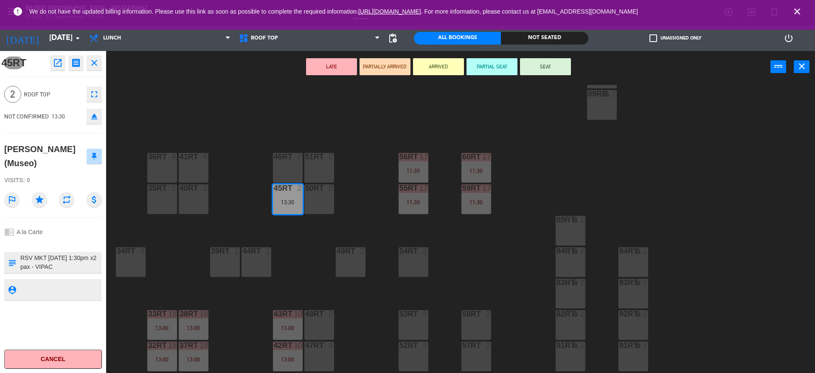
click at [338, 62] on button "LATE" at bounding box center [331, 66] width 51 height 17
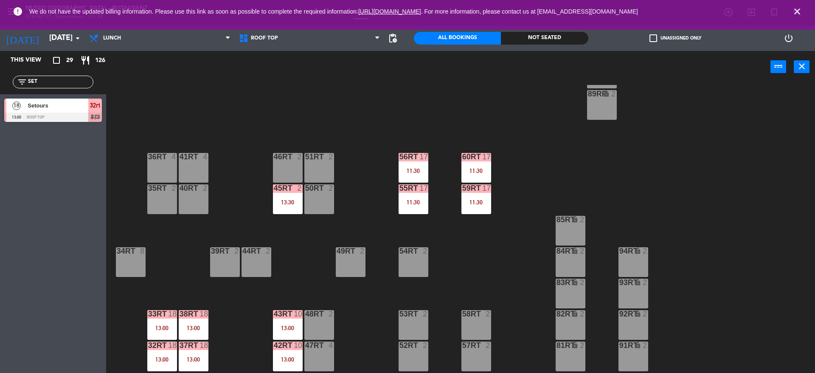
scroll to position [317, 0]
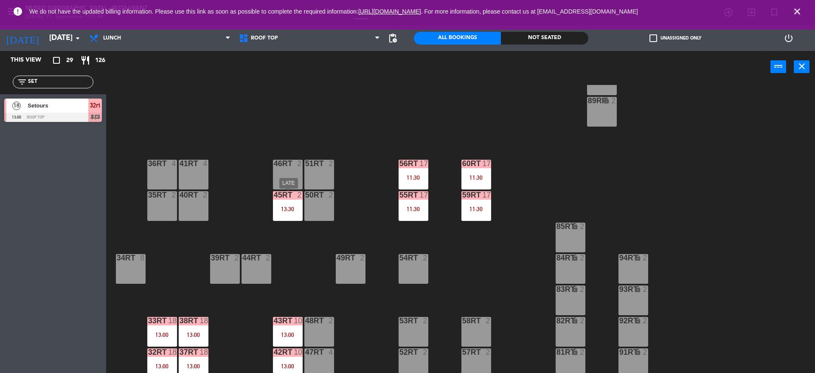
click at [286, 202] on div "45RT 2 13:30" at bounding box center [288, 206] width 30 height 30
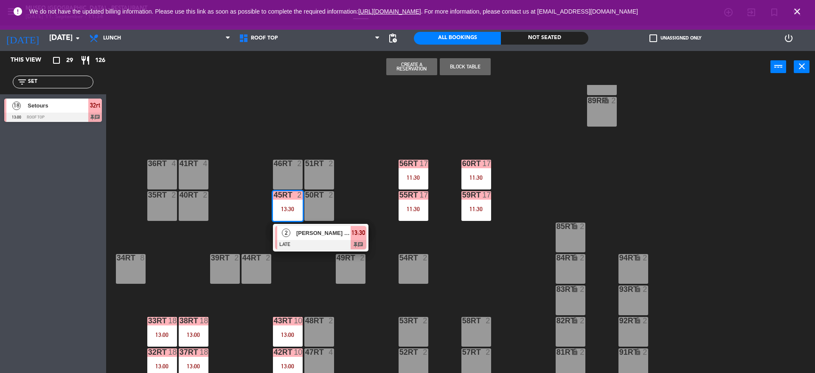
scroll to position [352, 0]
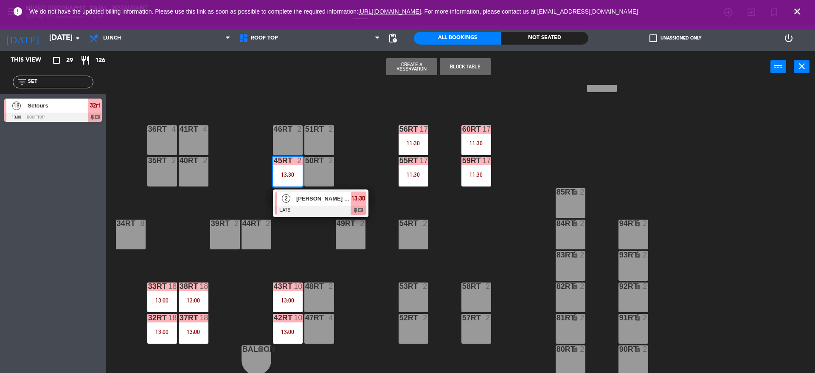
click at [416, 335] on div "52RT 2" at bounding box center [413, 329] width 30 height 30
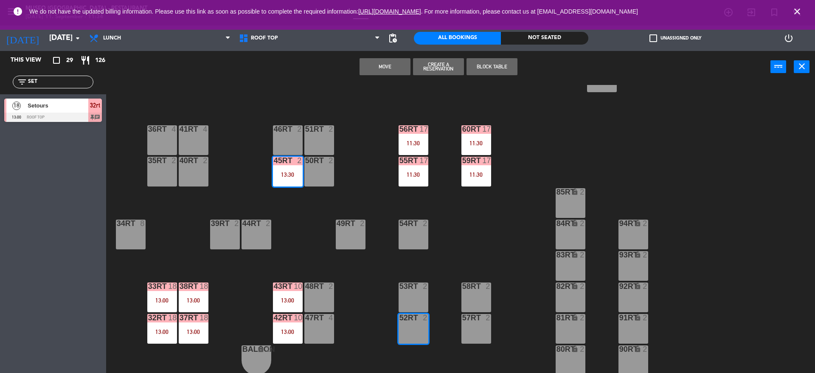
click at [363, 308] on div "18RT 4 16RT 4 28RT 2 80RR lock 2 27RT 5 7RT 6 14:30 S1RT lock 2 17RT 5 81RR loc…" at bounding box center [464, 230] width 701 height 290
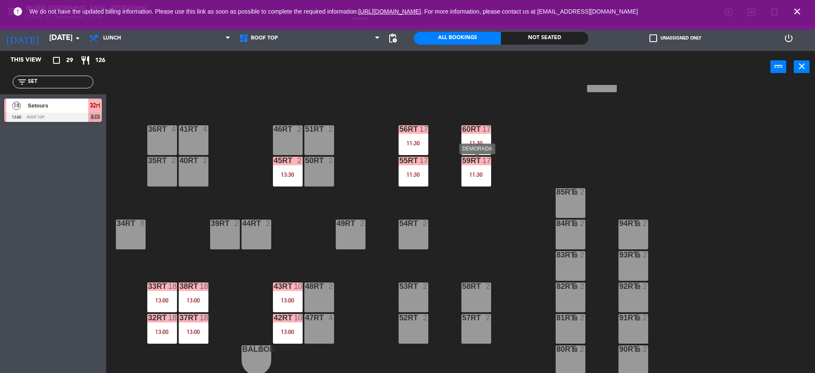
click at [475, 182] on div "59RT 17 11:30" at bounding box center [476, 172] width 30 height 30
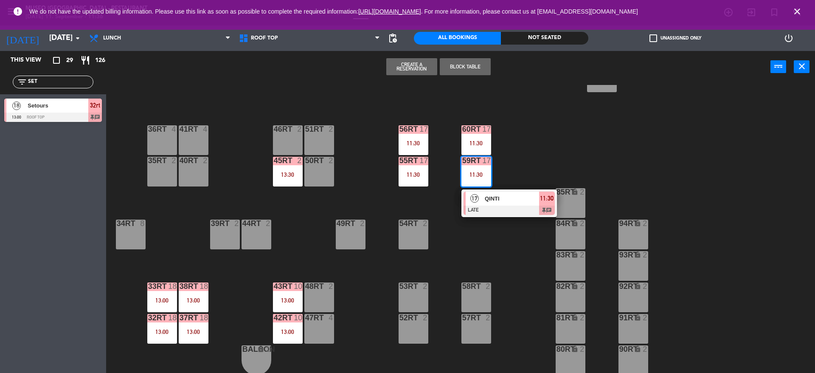
click at [494, 198] on span "QINTI" at bounding box center [512, 198] width 54 height 9
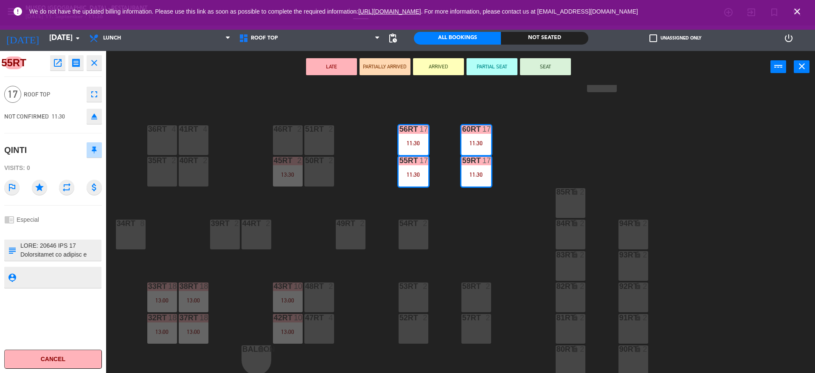
click at [56, 60] on icon "open_in_new" at bounding box center [58, 63] width 10 height 10
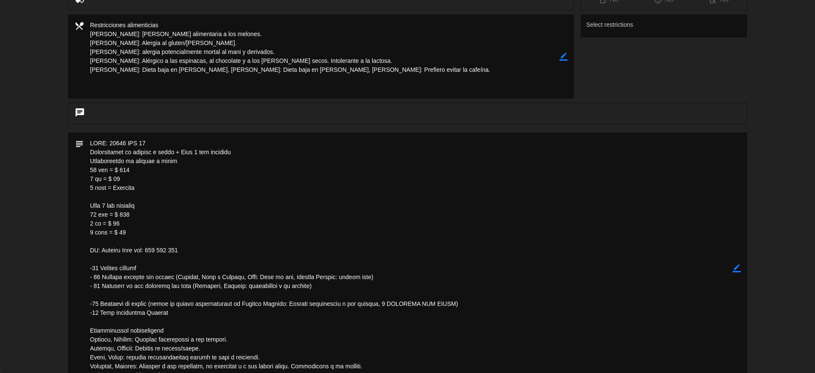
scroll to position [160, 0]
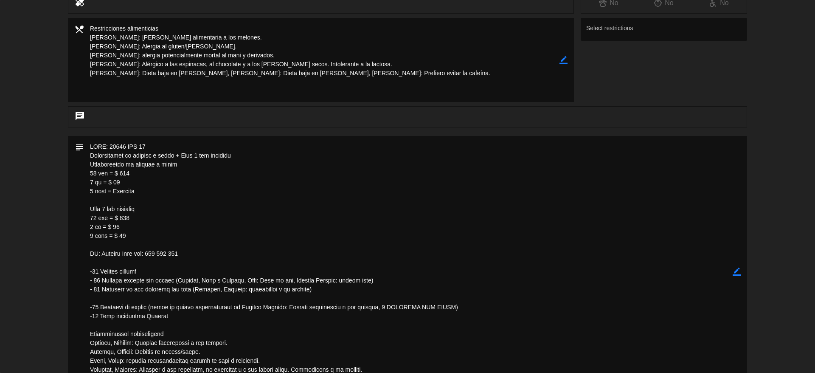
drag, startPoint x: 244, startPoint y: 152, endPoint x: 188, endPoint y: 154, distance: 56.5
click at [188, 154] on textarea at bounding box center [408, 271] width 649 height 271
click at [547, 365] on textarea at bounding box center [408, 271] width 649 height 271
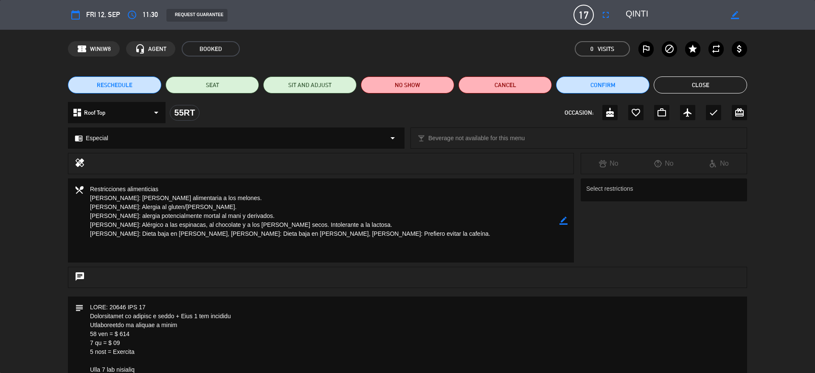
click at [691, 77] on button "Close" at bounding box center [699, 84] width 93 height 17
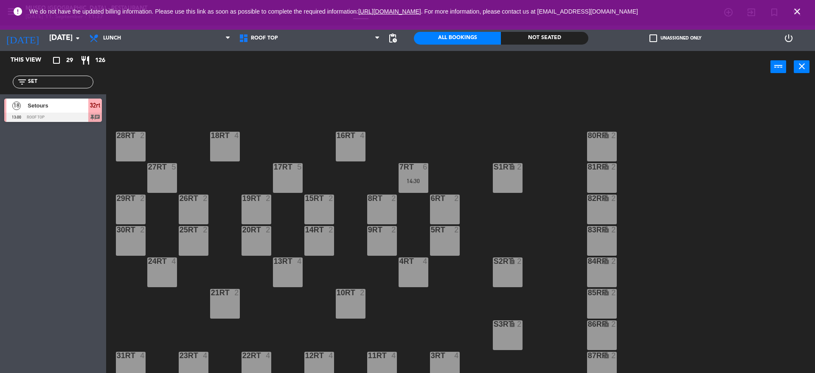
drag, startPoint x: 0, startPoint y: 118, endPoint x: 0, endPoint y: 131, distance: 13.2
click at [0, 131] on div "This view crop_square 29 restaurant 126 filter_list SET 18 Setours 13:00 Roof T…" at bounding box center [53, 212] width 106 height 322
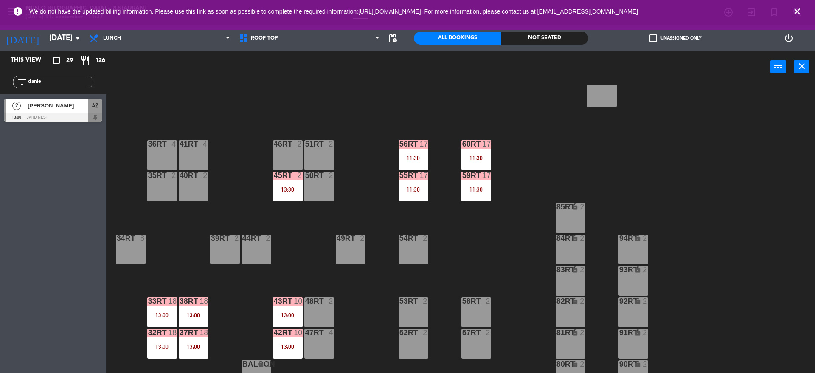
scroll to position [352, 0]
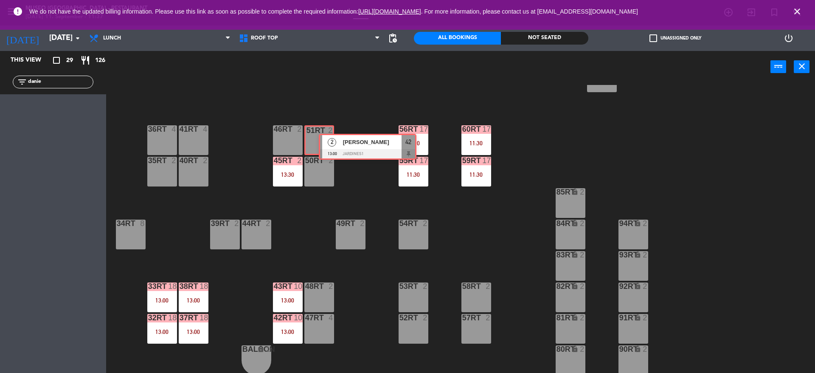
drag, startPoint x: 17, startPoint y: 117, endPoint x: 326, endPoint y: 146, distance: 310.3
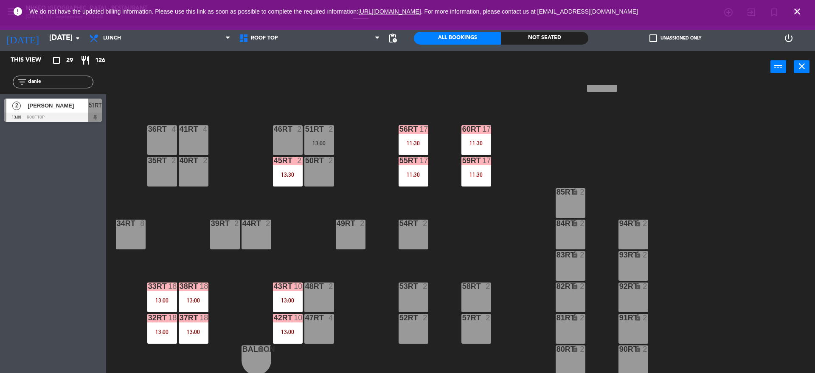
click at [407, 90] on div "18RT 4 16RT 4 28RT 2 80RR lock 2 27RT 5 7RT 6 14:30 S1RT lock 2 17RT 5 81RR loc…" at bounding box center [464, 230] width 701 height 290
drag, startPoint x: 56, startPoint y: 79, endPoint x: 0, endPoint y: 81, distance: 56.5
click at [0, 81] on div "filter_list danie" at bounding box center [53, 82] width 106 height 25
type input "PRIE"
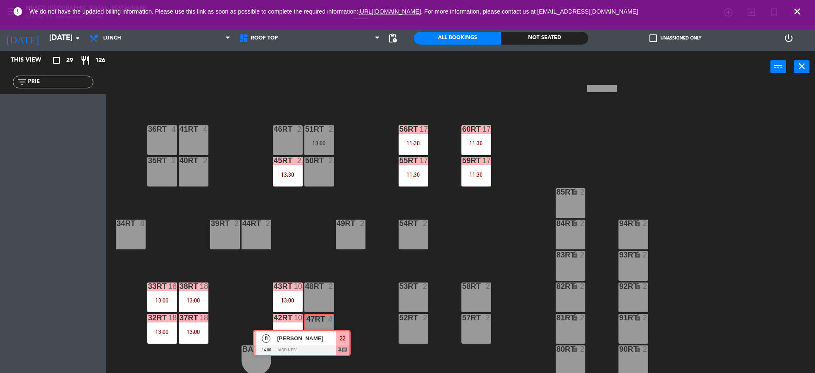
drag, startPoint x: 71, startPoint y: 107, endPoint x: 320, endPoint y: 338, distance: 339.6
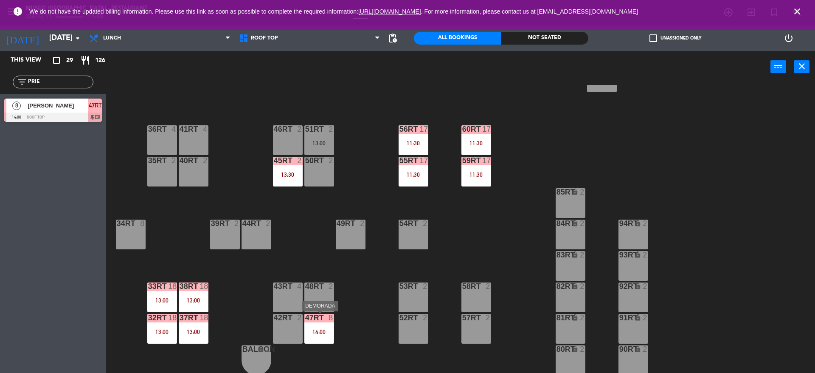
click at [324, 333] on div "14:00" at bounding box center [319, 331] width 30 height 6
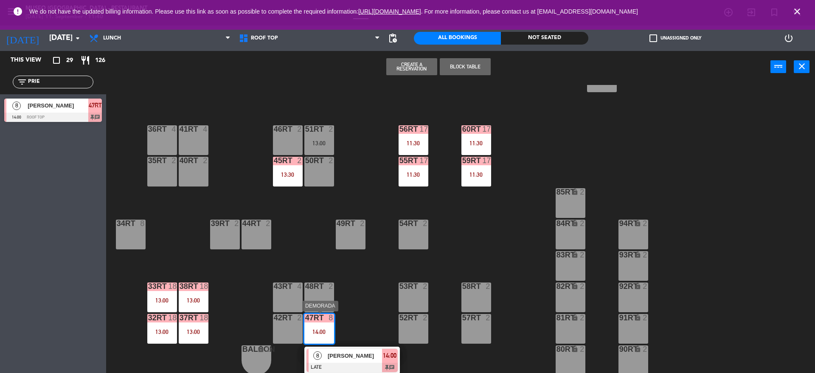
click at [344, 349] on div "[PERSON_NAME]" at bounding box center [354, 355] width 55 height 14
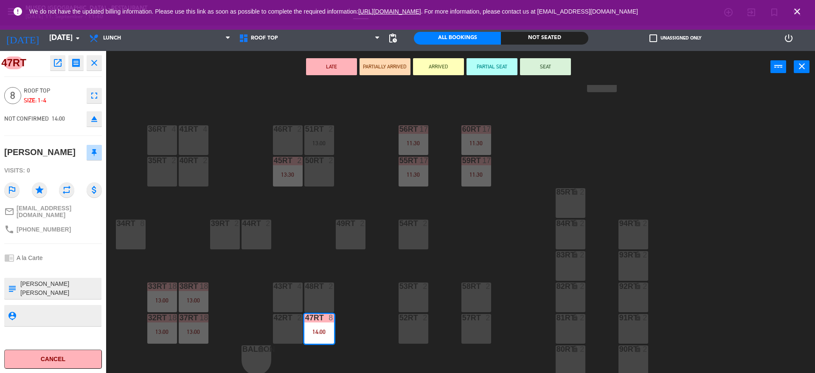
click at [316, 296] on div "48RT 2" at bounding box center [319, 297] width 30 height 30
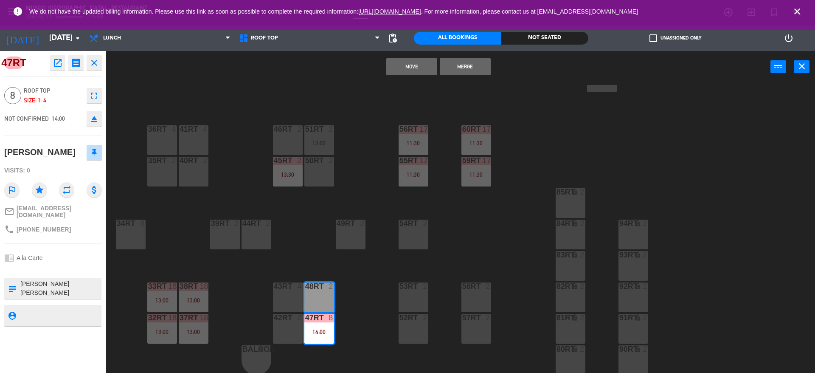
click at [462, 67] on button "Merge" at bounding box center [465, 66] width 51 height 17
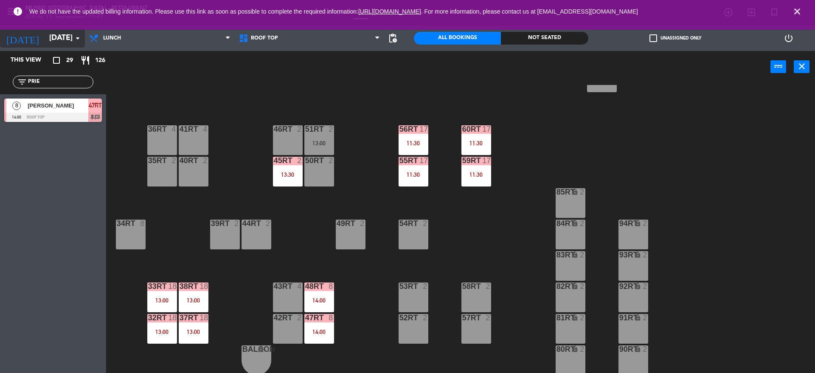
click at [65, 45] on input "[DATE]" at bounding box center [94, 38] width 98 height 17
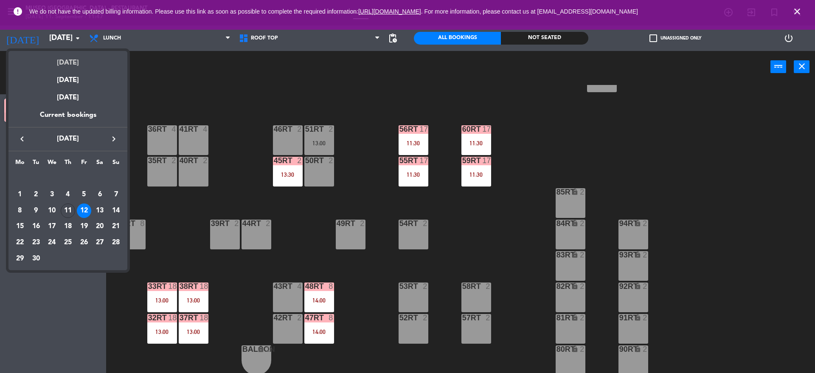
click at [81, 57] on div "[DATE]" at bounding box center [67, 59] width 119 height 17
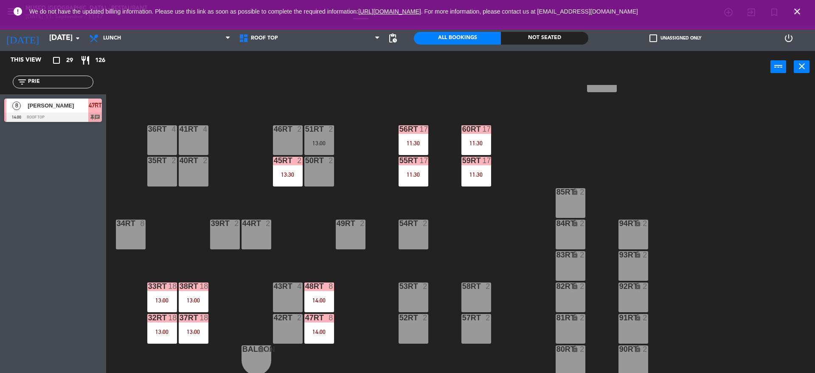
type input "[DATE]"
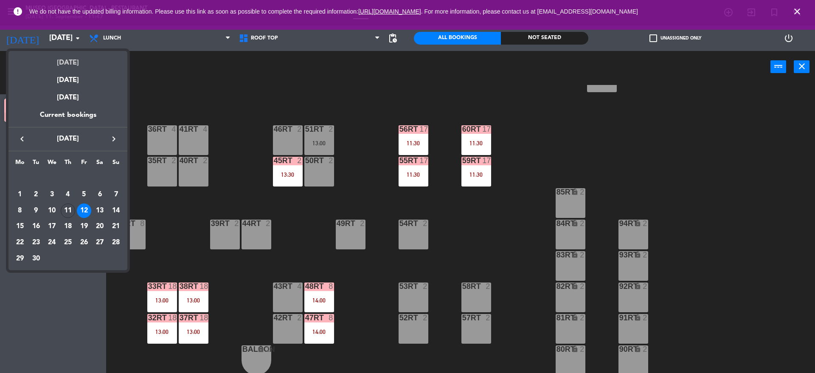
scroll to position [0, 0]
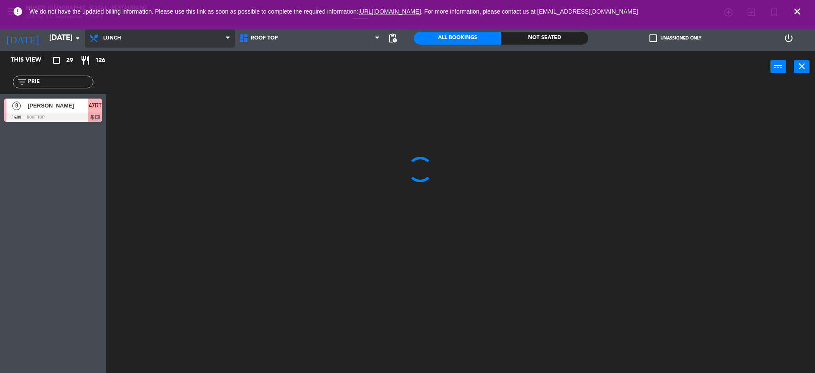
click at [126, 37] on span "Lunch" at bounding box center [160, 38] width 150 height 19
click at [142, 102] on ng-component "menu [GEOGRAPHIC_DATA] - Restaurant [DATE] 11. September - 11:47 My bookings Fl…" at bounding box center [407, 187] width 815 height 375
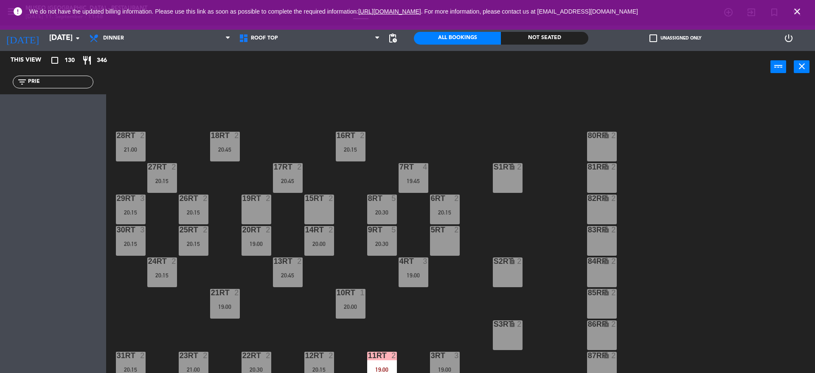
scroll to position [352, 0]
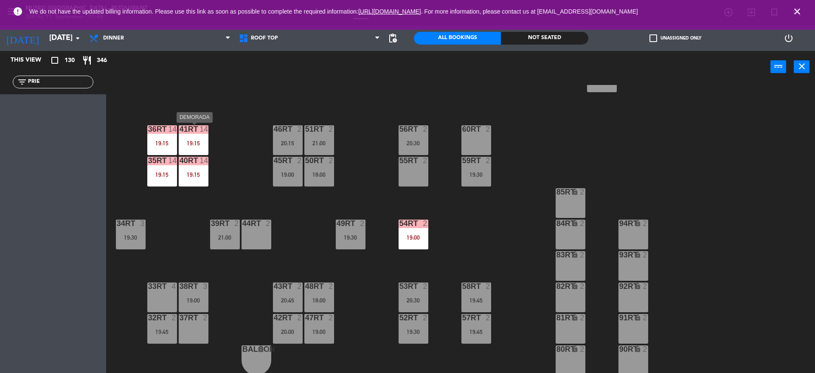
click at [201, 137] on div "41RT 14 19:15" at bounding box center [194, 140] width 30 height 30
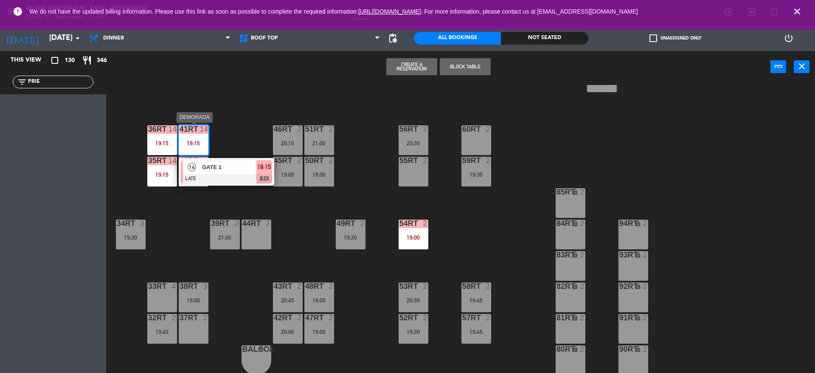
click at [225, 171] on span "GATE 1" at bounding box center [229, 167] width 54 height 9
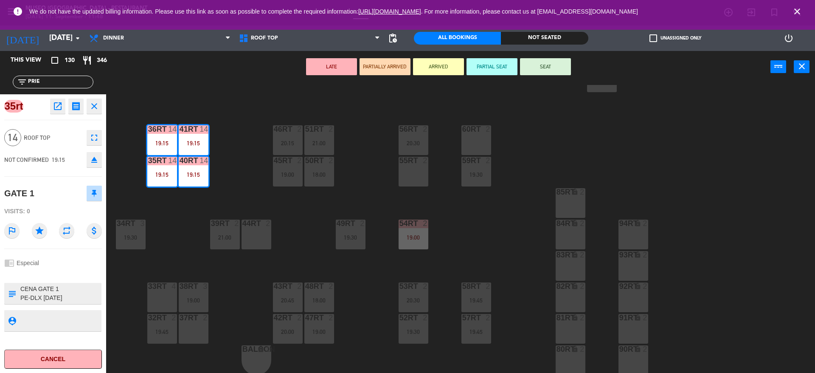
click at [245, 145] on div "18RT 2 20:45 16RT 2 20:15 28RT 2 21:00 80RR lock 2 27RT 2 20:15 7RT 4 19:45 S1R…" at bounding box center [464, 230] width 701 height 290
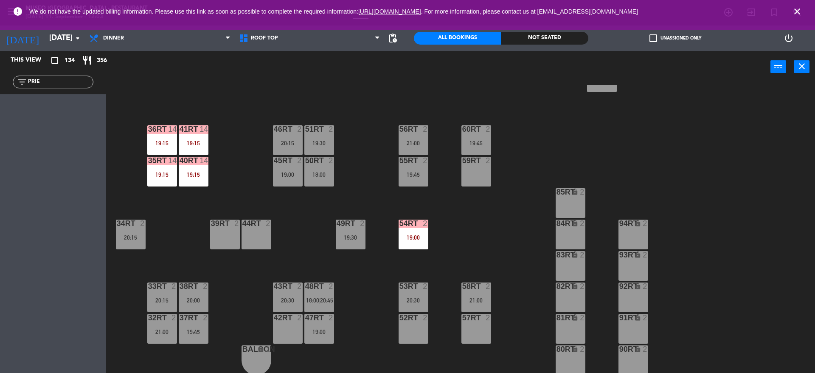
click at [0, 81] on div "filter_list PRIE" at bounding box center [53, 82] width 106 height 25
type input "[PERSON_NAME]"
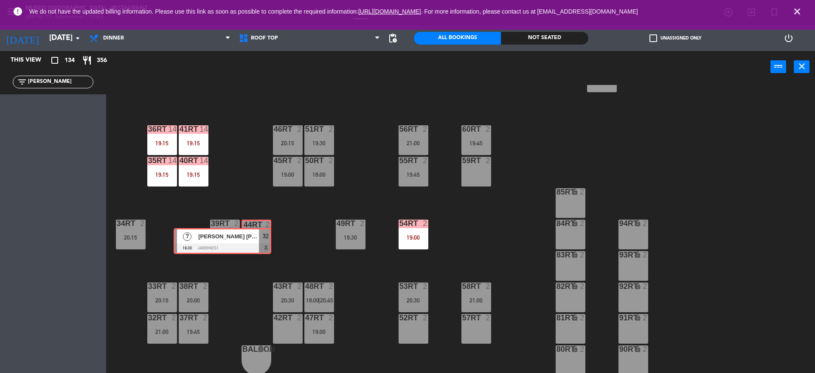
drag, startPoint x: 85, startPoint y: 109, endPoint x: 253, endPoint y: 230, distance: 207.0
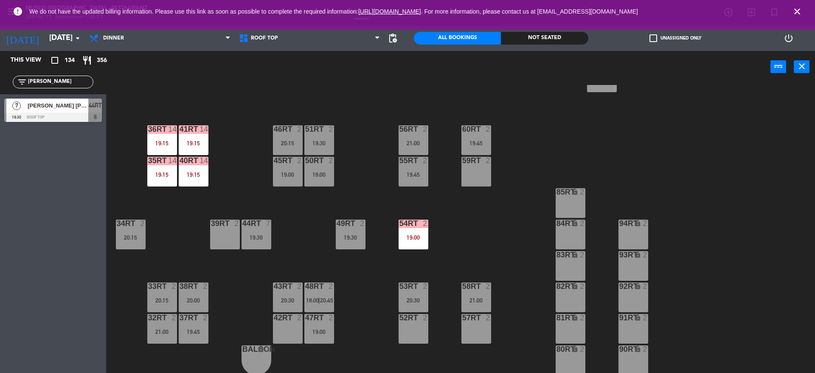
click at [294, 293] on div "43RT 2 20:30" at bounding box center [288, 297] width 30 height 30
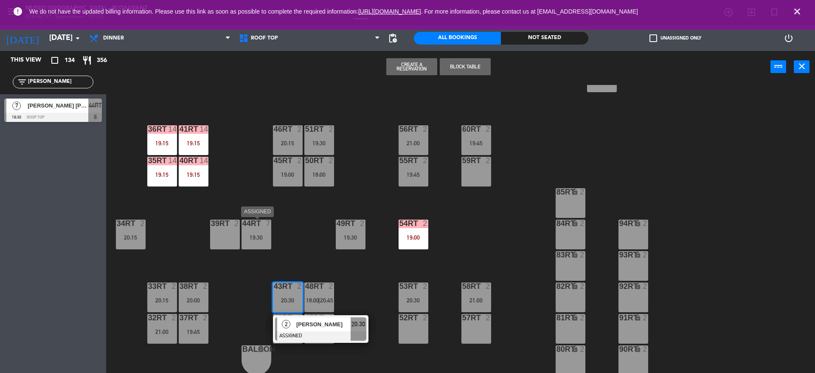
click at [257, 237] on div "19:30" at bounding box center [256, 237] width 30 height 6
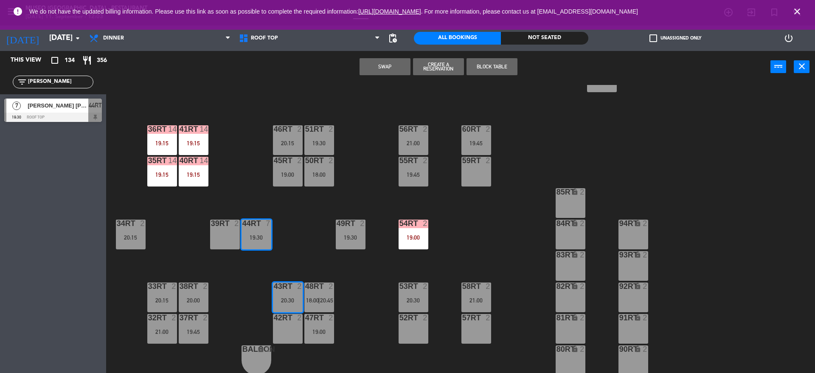
click at [388, 64] on button "Swap" at bounding box center [384, 66] width 51 height 17
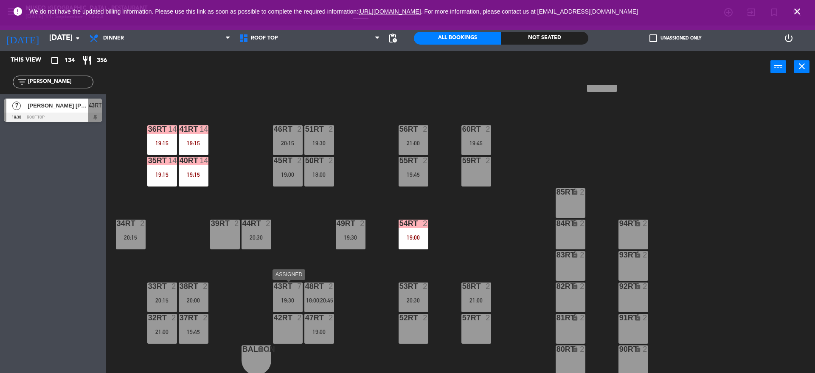
click at [283, 300] on div "19:30" at bounding box center [288, 300] width 30 height 6
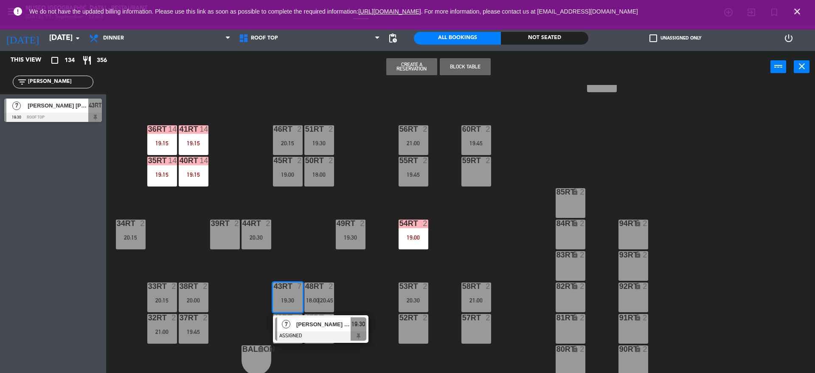
click at [330, 339] on div at bounding box center [320, 335] width 91 height 9
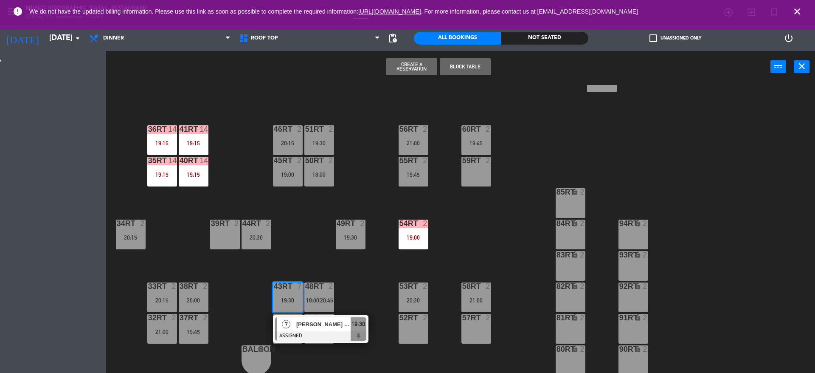
scroll to position [0, 0]
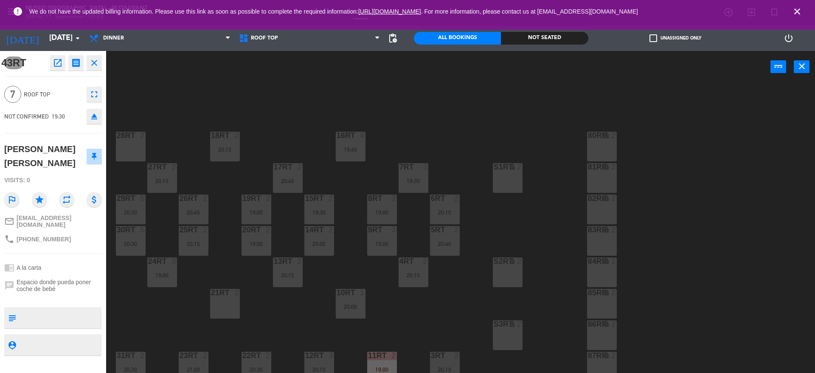
click at [407, 329] on div "18RT 2 20:15 16RT 4 19:45 28RT 2 80RR lock 2 27RT 2 20:15 7RT 3 19:30 S1RT lock…" at bounding box center [464, 230] width 701 height 290
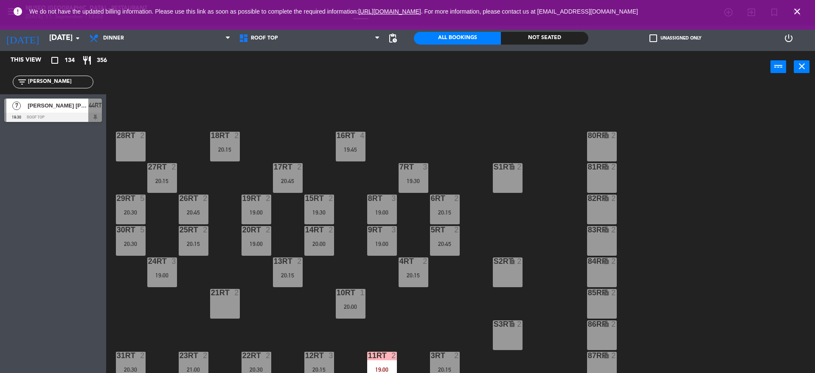
scroll to position [352, 0]
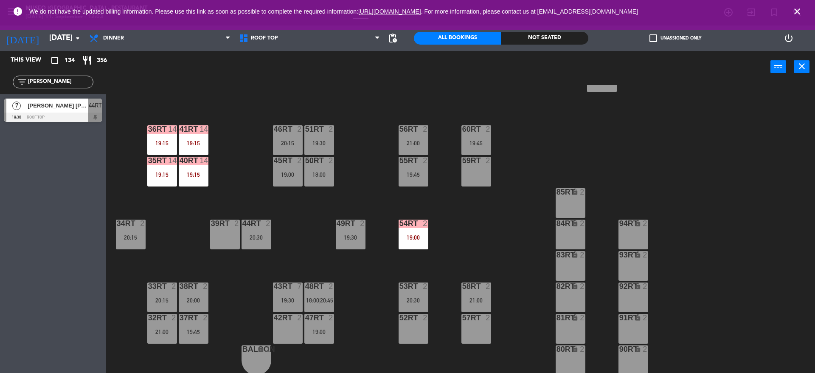
click at [289, 295] on div "43RT 7 19:30" at bounding box center [288, 297] width 30 height 30
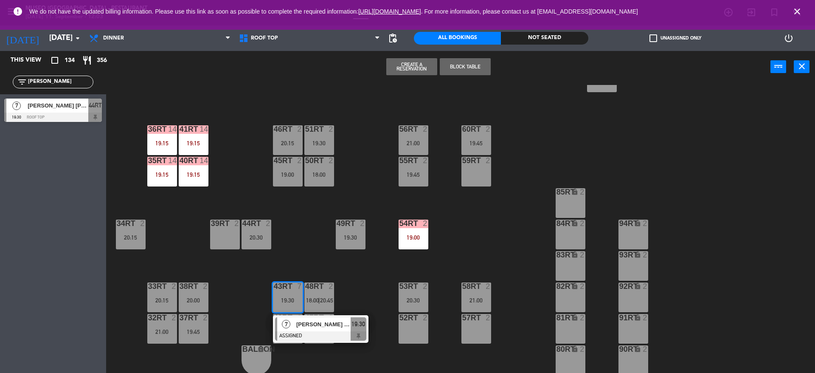
click at [314, 320] on span "[PERSON_NAME] [PERSON_NAME]" at bounding box center [323, 324] width 54 height 9
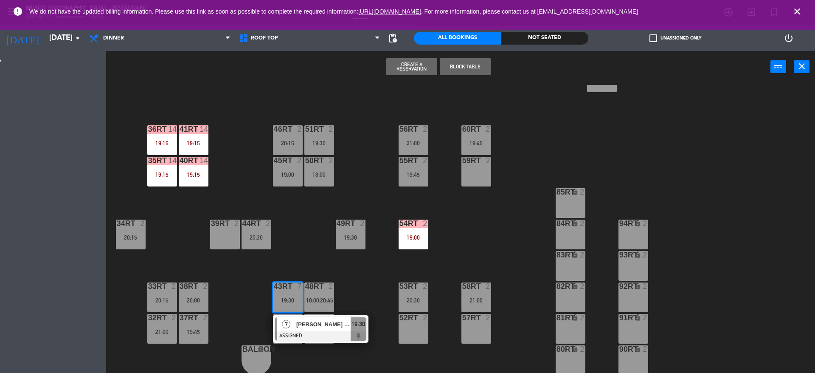
scroll to position [0, 0]
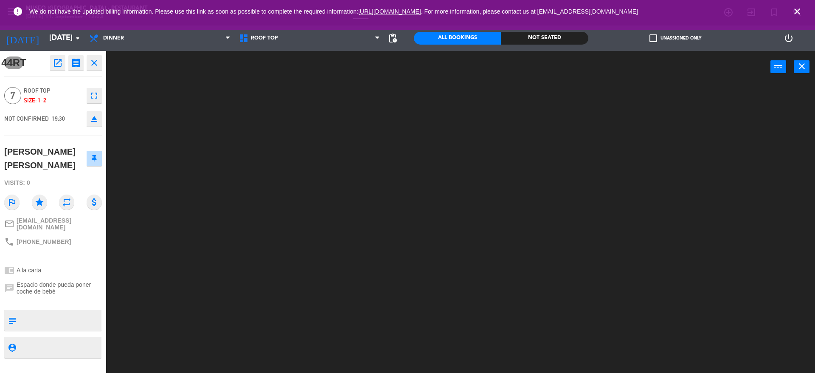
click at [367, 320] on div at bounding box center [464, 230] width 701 height 290
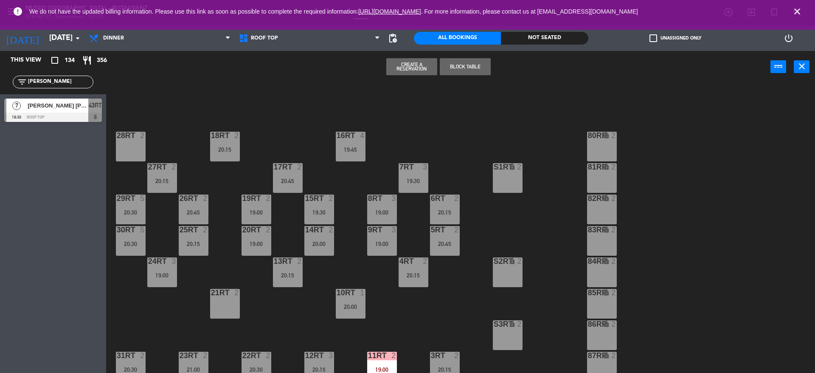
click at [288, 95] on div "18RT 2 20:15 16RT 4 19:45 28RT 2 80RR lock 2 27RT 2 20:15 7RT 3 19:30 S1RT lock…" at bounding box center [464, 230] width 701 height 290
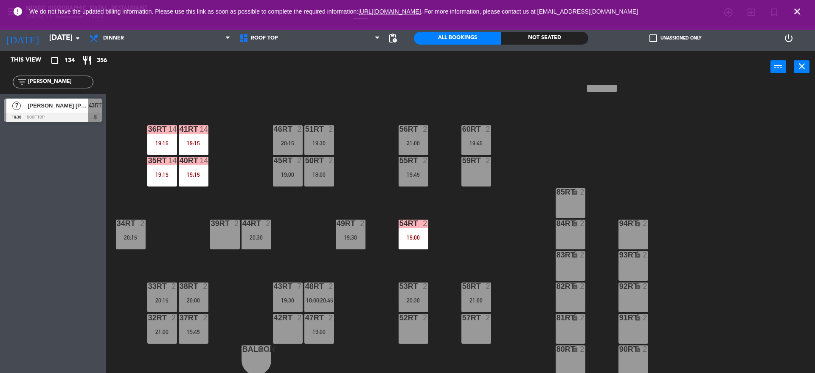
click at [280, 299] on div "19:30" at bounding box center [288, 300] width 30 height 6
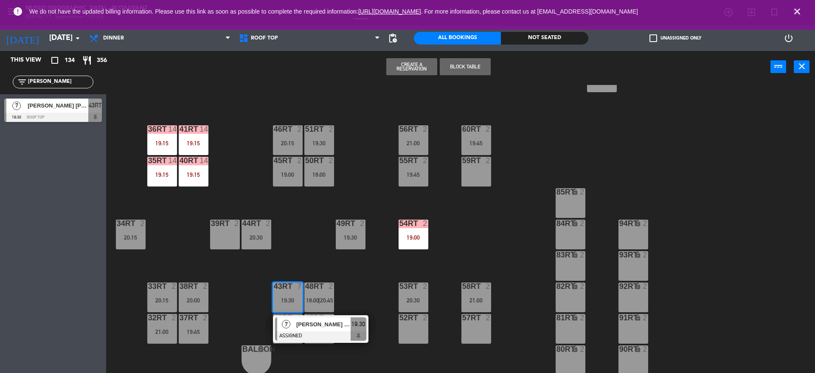
click at [293, 316] on div "7 [PERSON_NAME] [PERSON_NAME] ASSIGNED 19:30" at bounding box center [320, 329] width 95 height 28
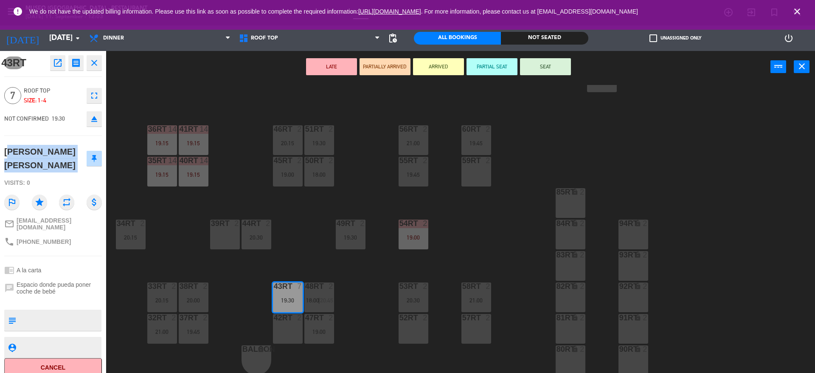
drag, startPoint x: 32, startPoint y: 152, endPoint x: 2, endPoint y: 157, distance: 30.1
click at [2, 157] on div "43RT open_in_new receipt 7:30 PM [DATE] 7 people [PERSON_NAME] [PERSON_NAME] Ta…" at bounding box center [53, 212] width 106 height 322
copy div "[PERSON_NAME] [PERSON_NAME]"
click at [345, 283] on div "18RT 2 20:15 16RT 4 19:45 28RT 2 80RR lock 2 27RT 2 20:15 7RT 3 19:30 S1RT lock…" at bounding box center [464, 230] width 701 height 290
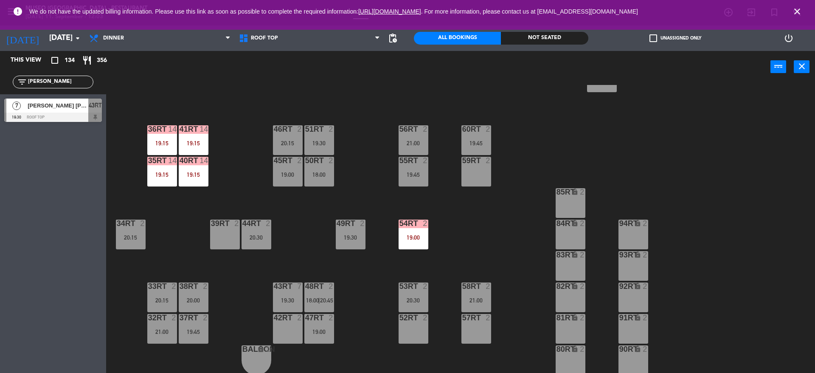
click at [297, 296] on div "43RT 7 19:30" at bounding box center [288, 297] width 30 height 30
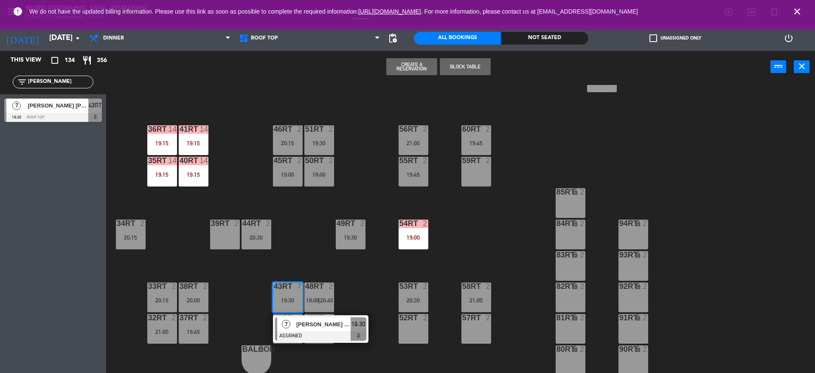
click at [326, 320] on span "[PERSON_NAME] [PERSON_NAME]" at bounding box center [323, 324] width 54 height 9
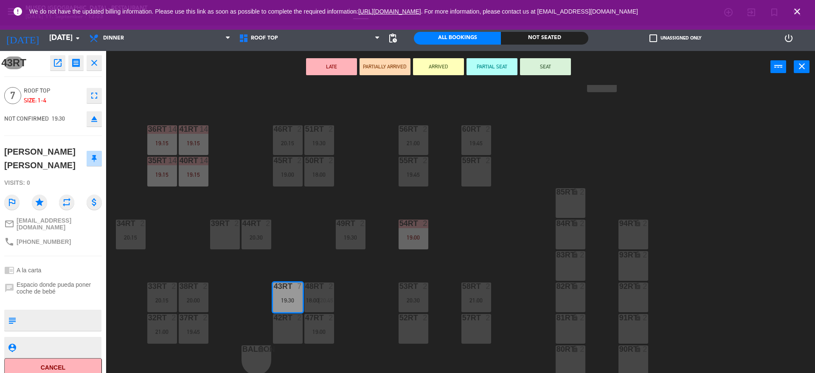
click at [295, 322] on div "42RT 2" at bounding box center [288, 318] width 30 height 8
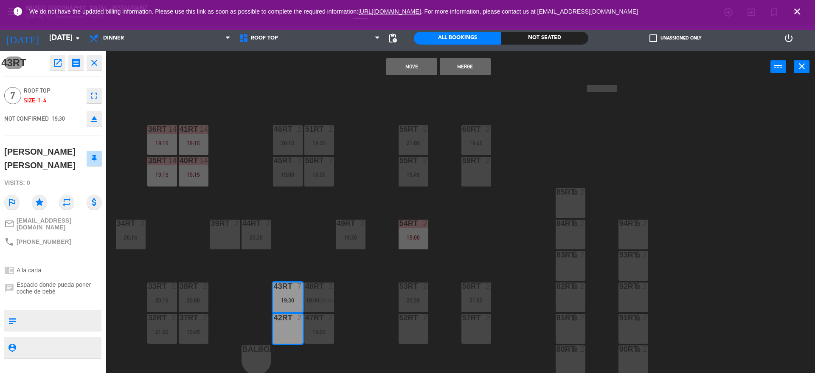
click at [479, 68] on button "Merge" at bounding box center [465, 66] width 51 height 17
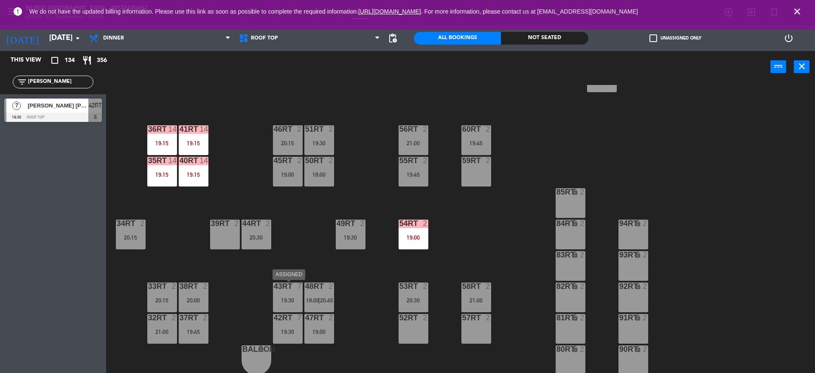
click at [292, 294] on div "43RT 7 19:30" at bounding box center [288, 297] width 30 height 30
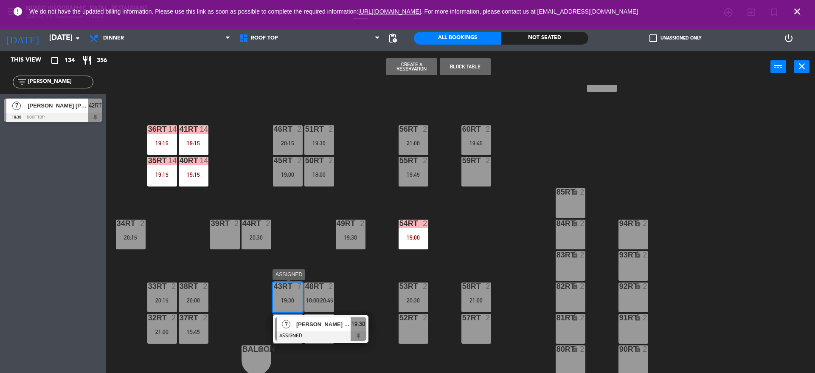
click at [346, 330] on div "[PERSON_NAME] [PERSON_NAME]" at bounding box center [322, 324] width 55 height 14
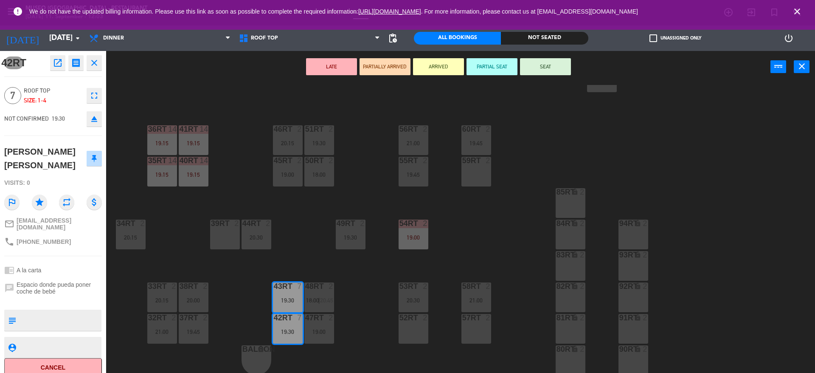
click at [329, 48] on div "Restaurante Roof Top Roof Top Restaurante Roof Top" at bounding box center [310, 37] width 150 height 25
click at [328, 56] on div "LATE PARTIALLY ARRIVED ARRIVED PARTIAL SEAT SEAT power_input close" at bounding box center [438, 67] width 664 height 32
click at [323, 61] on button "LATE" at bounding box center [331, 66] width 51 height 17
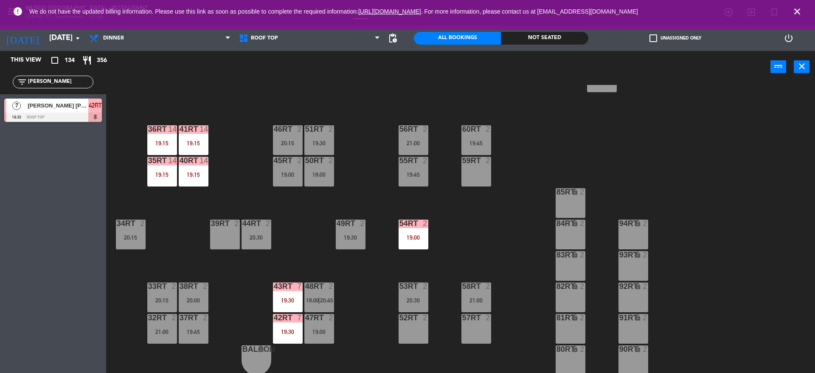
scroll to position [0, 0]
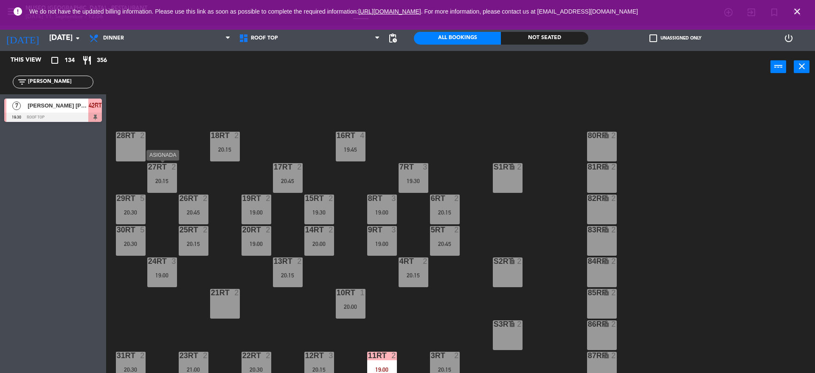
click at [171, 182] on div "20:15" at bounding box center [162, 181] width 30 height 6
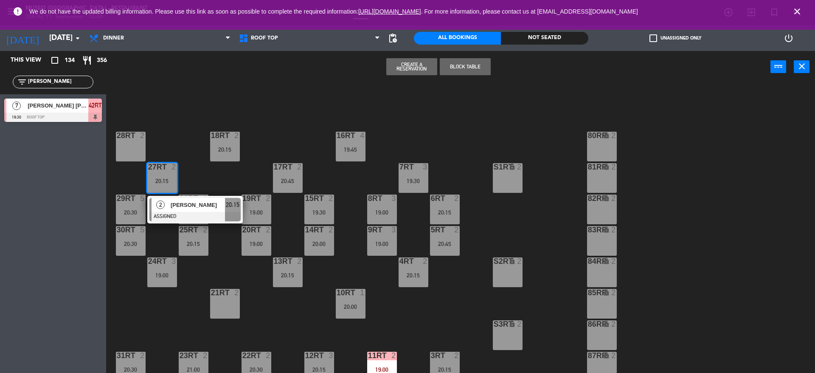
click at [122, 140] on div "28RT 2" at bounding box center [131, 147] width 30 height 30
click at [385, 64] on button "Move" at bounding box center [384, 66] width 51 height 17
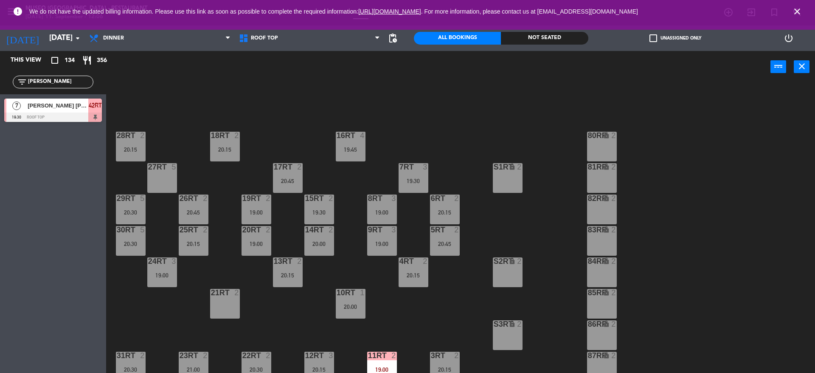
drag, startPoint x: 50, startPoint y: 86, endPoint x: 0, endPoint y: 86, distance: 49.7
click at [0, 86] on div "filter_list [PERSON_NAME]" at bounding box center [53, 82] width 106 height 25
type input "enve"
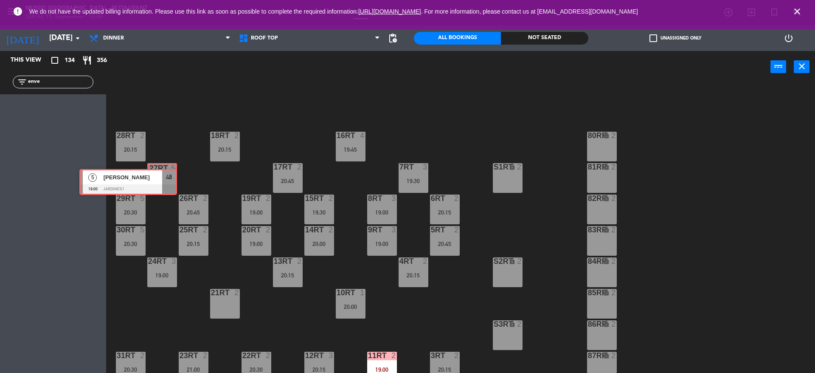
drag, startPoint x: 90, startPoint y: 103, endPoint x: 165, endPoint y: 174, distance: 103.0
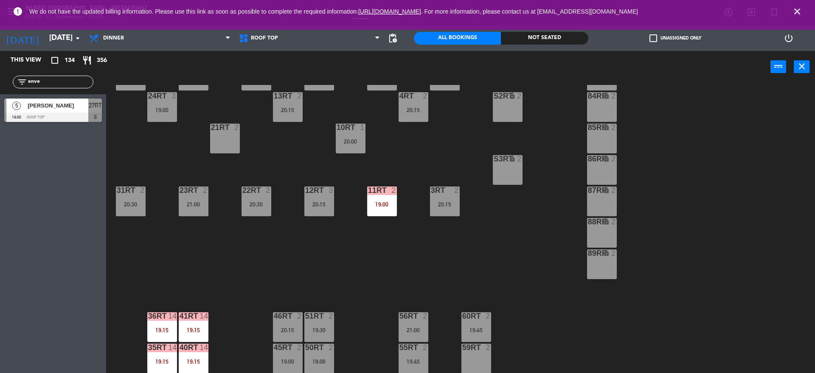
scroll to position [165, 0]
click at [381, 219] on div "18RT 2 20:15 16RT 4 19:45 28RT 2 20:15 80RR lock 2 27RT 5 19:00 7RT 3 19:30 S1R…" at bounding box center [464, 230] width 701 height 290
click at [381, 215] on div "11RT 2 19:00" at bounding box center [382, 201] width 30 height 30
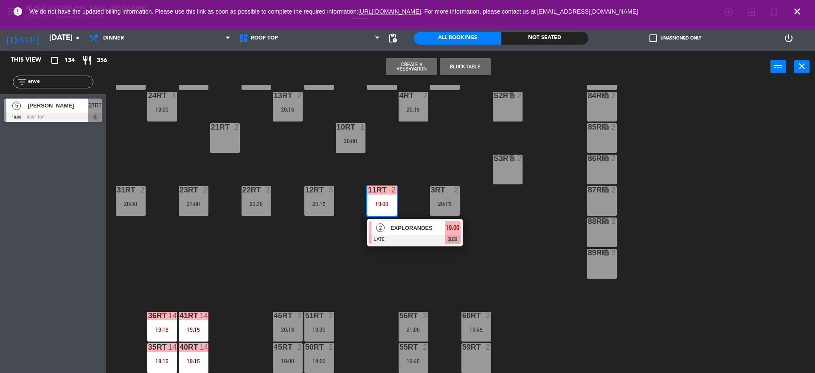
click at [396, 231] on span "EXPLORANDES" at bounding box center [417, 227] width 54 height 9
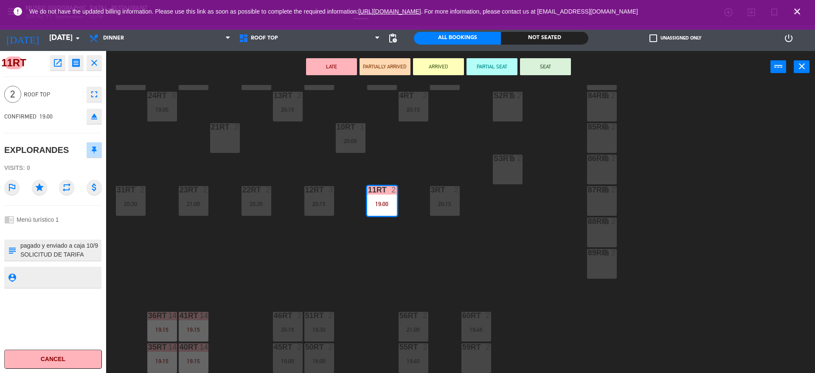
click at [367, 263] on div "18RT 2 20:15 16RT 4 19:45 28RT 2 20:15 80RR lock 2 27RT 5 19:00 7RT 3 19:30 S1R…" at bounding box center [464, 230] width 701 height 290
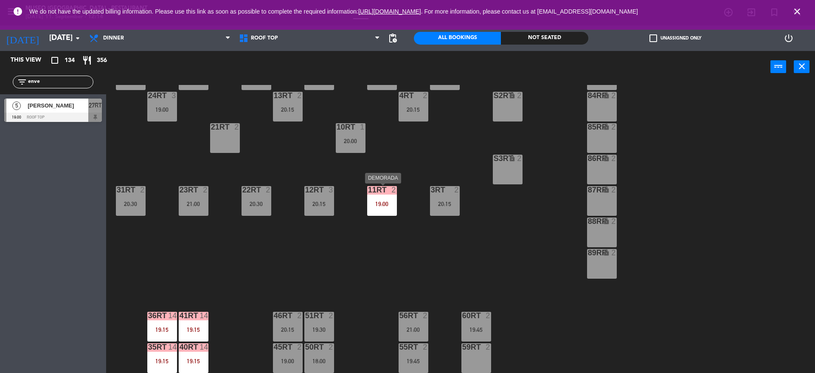
click at [382, 201] on div "19:00" at bounding box center [382, 204] width 30 height 6
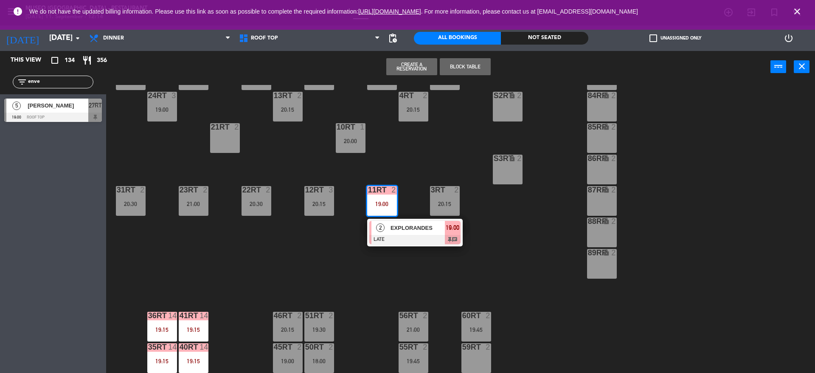
click at [422, 170] on div "18RT 2 20:15 16RT 4 19:45 28RT 2 20:15 80RR lock 2 27RT 5 19:00 7RT 3 19:30 S1R…" at bounding box center [464, 230] width 701 height 290
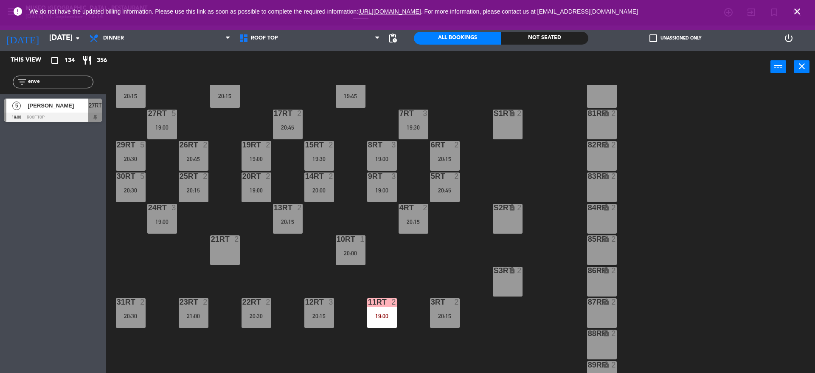
scroll to position [53, 0]
click at [348, 244] on div "10RT 1 20:00" at bounding box center [351, 251] width 30 height 30
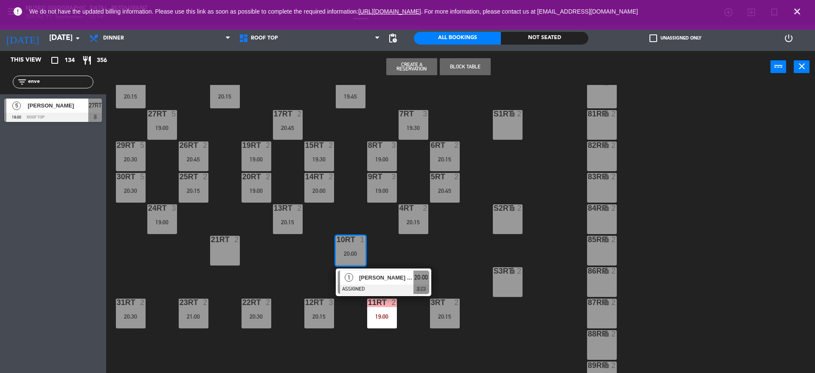
click at [370, 271] on div "[PERSON_NAME] / Aludi Travel" at bounding box center [385, 277] width 55 height 14
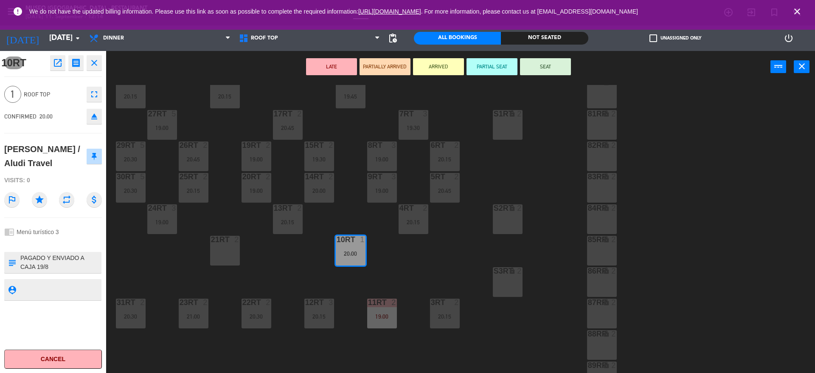
click at [332, 61] on button "LATE" at bounding box center [331, 66] width 51 height 17
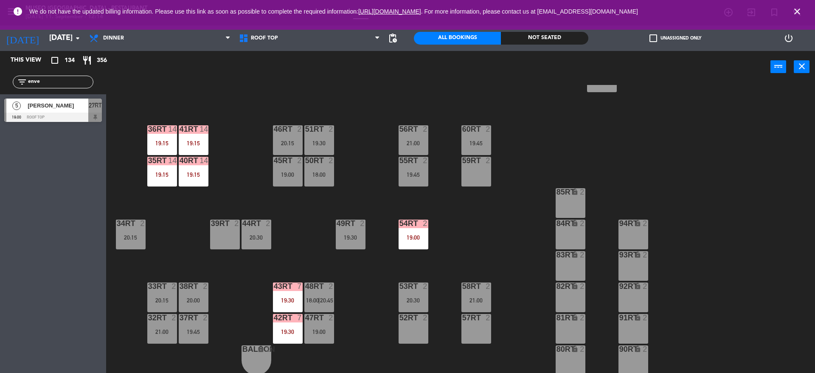
scroll to position [152, 0]
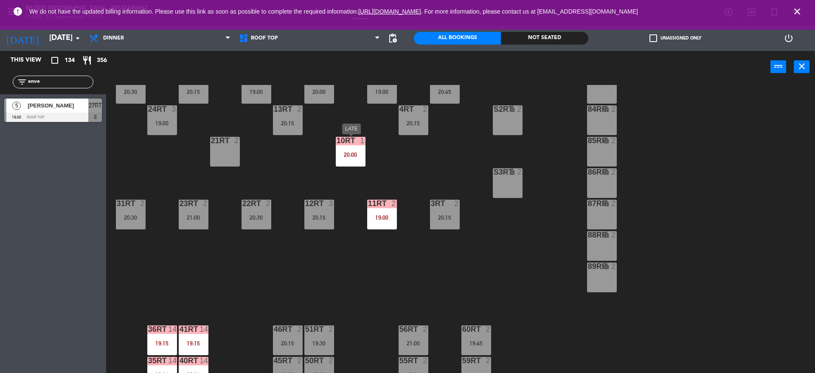
click at [346, 149] on div "10RT 1 20:00" at bounding box center [351, 152] width 30 height 30
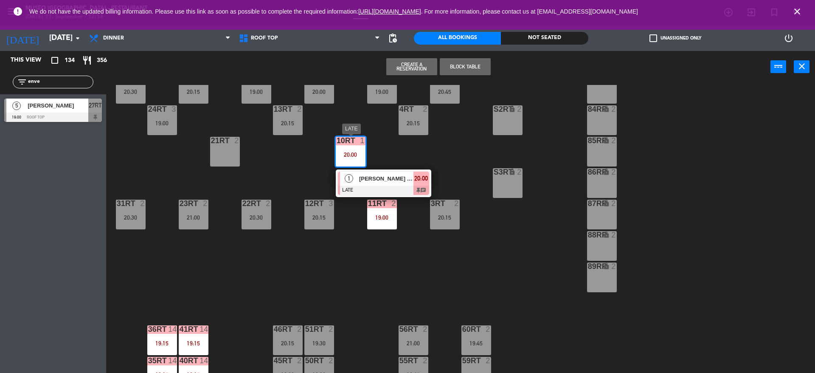
click at [369, 174] on span "[PERSON_NAME] / Aludi Travel" at bounding box center [386, 178] width 54 height 9
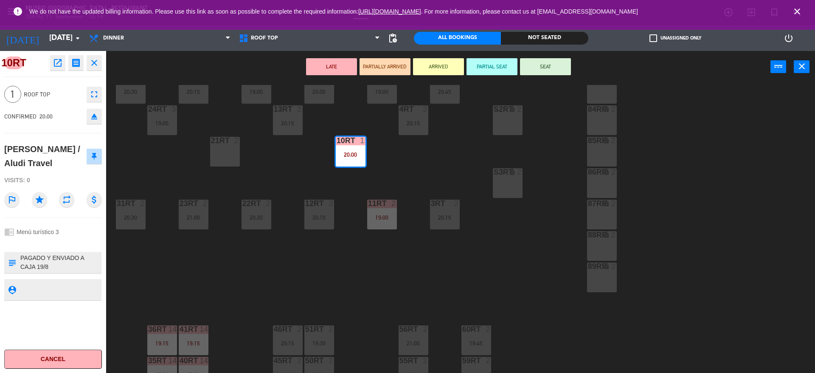
click at [56, 58] on icon "open_in_new" at bounding box center [58, 63] width 10 height 10
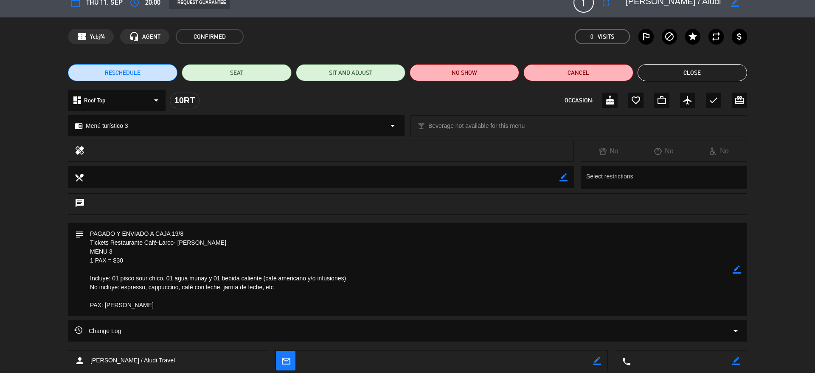
scroll to position [13, 0]
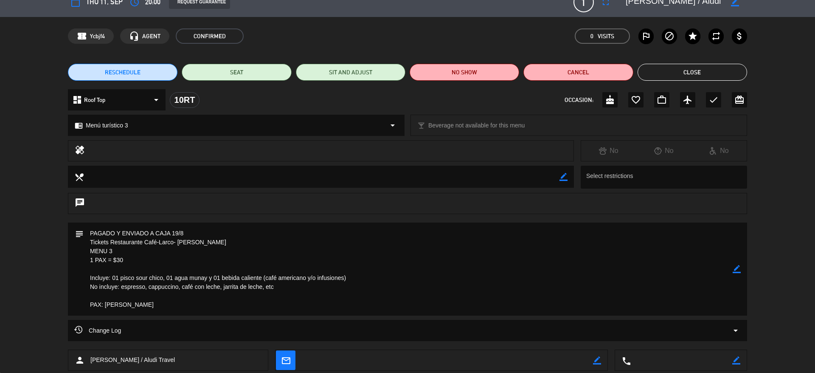
click at [669, 67] on button "Close" at bounding box center [691, 72] width 109 height 17
